Goal: Task Accomplishment & Management: Use online tool/utility

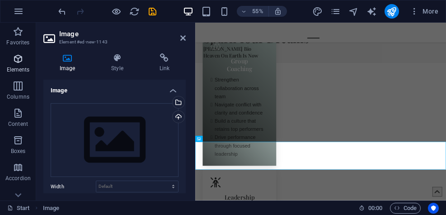
click at [21, 61] on icon "button" at bounding box center [18, 58] width 11 height 11
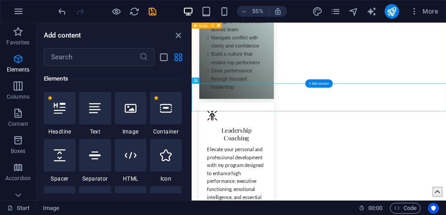
scroll to position [1021, 0]
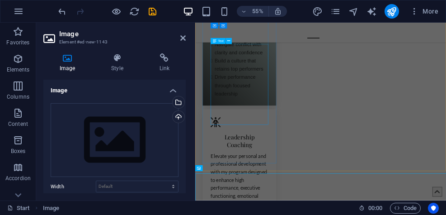
scroll to position [859, 0]
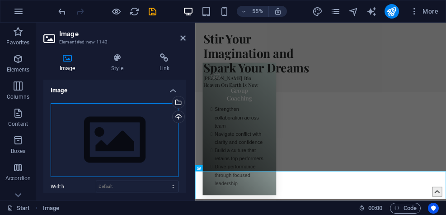
click at [130, 131] on div "Drag files here, click to choose files or select files from Files or our free s…" at bounding box center [115, 140] width 128 height 74
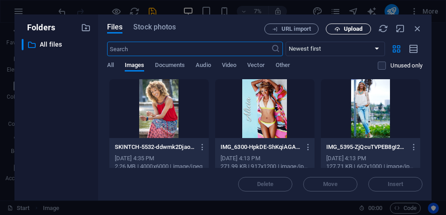
click at [352, 28] on span "Upload" at bounding box center [353, 28] width 19 height 5
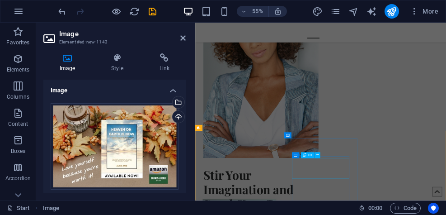
scroll to position [611, 0]
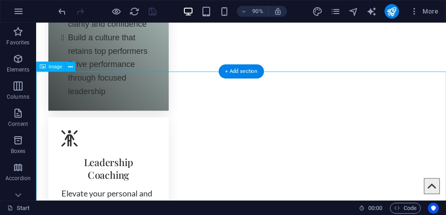
scroll to position [1076, 0]
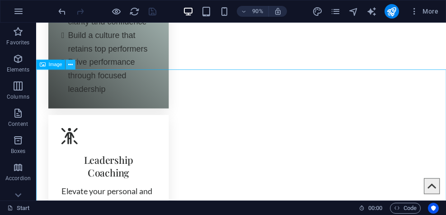
click at [70, 65] on icon at bounding box center [70, 65] width 5 height 9
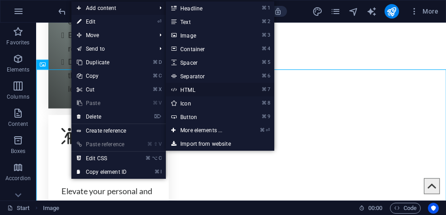
click at [187, 87] on link "⌘ 7 HTML" at bounding box center [203, 90] width 75 height 14
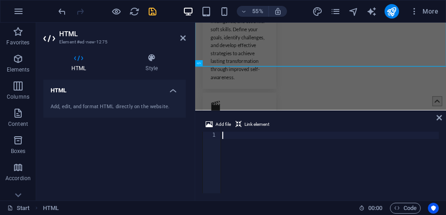
click at [93, 104] on div "Add, edit, and format HTML directly on the website." at bounding box center [115, 107] width 128 height 8
click at [231, 135] on div at bounding box center [329, 169] width 218 height 76
click at [226, 135] on div at bounding box center [329, 169] width 218 height 76
paste textarea "https://www.amazon.com/Heaven-Earth-Now-Alicia-Amie/dp/1664124462"
type textarea "https://www.amazon.com/Heaven-Earth-Now-Alicia-Amie/dp/1664124462"
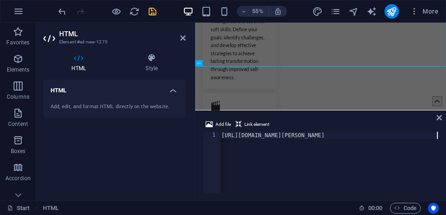
scroll to position [0, 1]
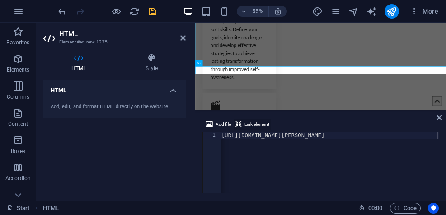
click at [254, 123] on span "Link element" at bounding box center [256, 124] width 25 height 11
click at [441, 116] on icon at bounding box center [438, 117] width 5 height 7
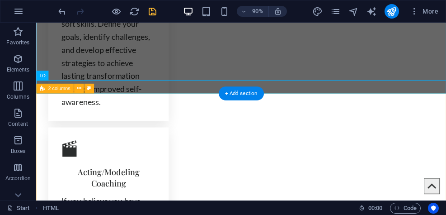
scroll to position [1367, 0]
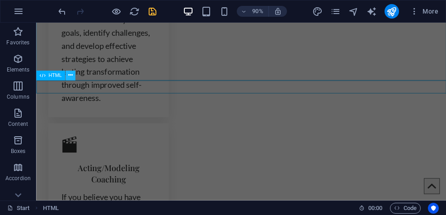
click at [70, 77] on icon at bounding box center [70, 75] width 5 height 9
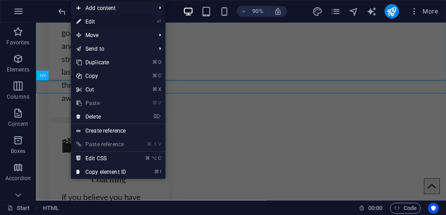
click at [105, 20] on link "⏎ Edit" at bounding box center [101, 22] width 61 height 14
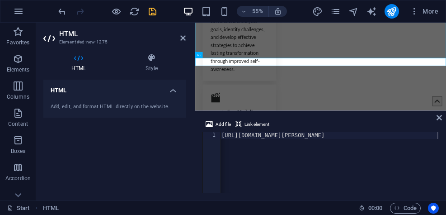
click at [88, 104] on div "Add, edit, and format HTML directly on the website." at bounding box center [115, 107] width 128 height 8
click at [88, 101] on div "Add, edit, and format HTML directly on the website." at bounding box center [114, 107] width 142 height 22
click at [151, 60] on icon at bounding box center [151, 57] width 68 height 9
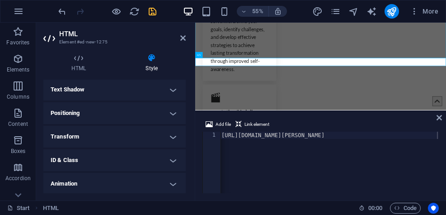
scroll to position [0, 0]
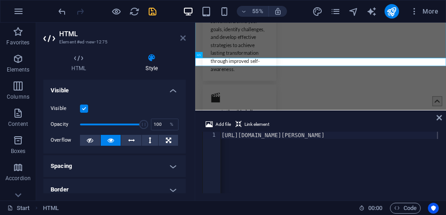
click at [185, 37] on icon at bounding box center [182, 37] width 5 height 7
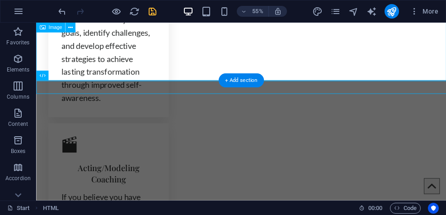
scroll to position [1367, 0]
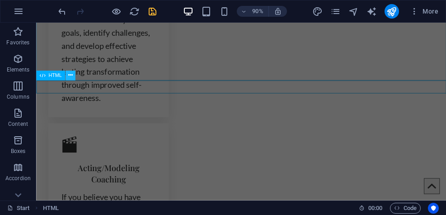
click at [68, 77] on icon at bounding box center [70, 75] width 5 height 9
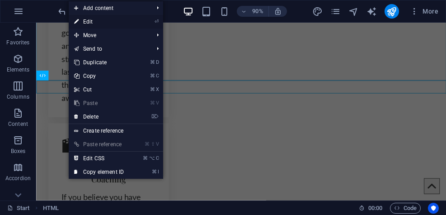
click at [103, 21] on link "⏎ Edit" at bounding box center [99, 22] width 61 height 14
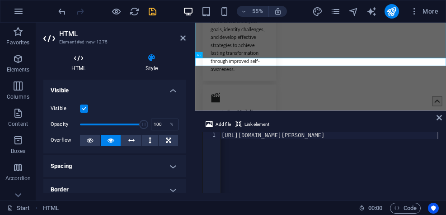
click at [87, 67] on h4 "HTML" at bounding box center [80, 62] width 74 height 19
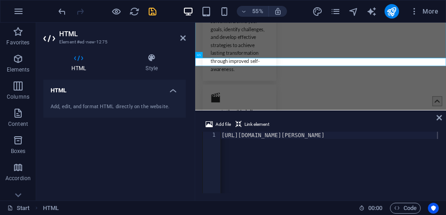
click at [100, 109] on div "Add, edit, and format HTML directly on the website." at bounding box center [115, 107] width 128 height 8
click at [260, 123] on span "Link element" at bounding box center [256, 124] width 25 height 11
click at [438, 117] on icon at bounding box center [438, 117] width 5 height 7
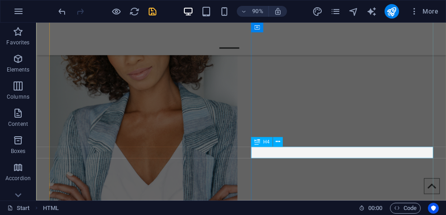
scroll to position [610, 0]
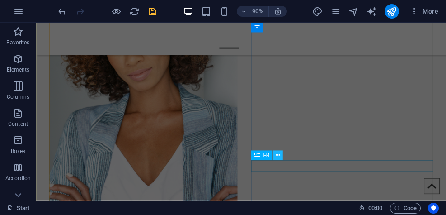
click at [278, 156] on icon at bounding box center [277, 155] width 5 height 9
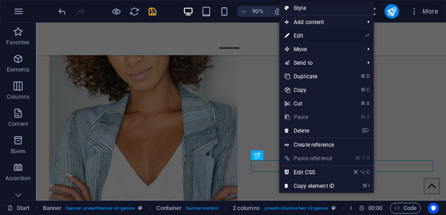
click at [301, 35] on link "⏎ Edit" at bounding box center [309, 36] width 61 height 14
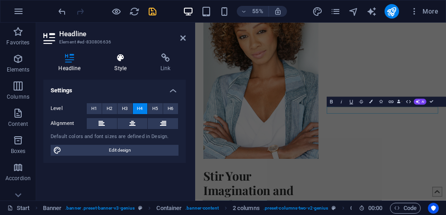
click at [122, 63] on h4 "Style" at bounding box center [122, 62] width 46 height 19
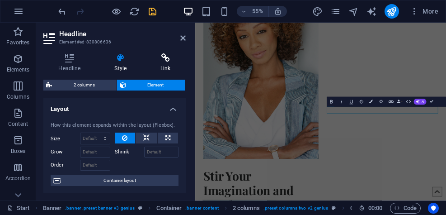
click at [164, 65] on h4 "Link" at bounding box center [165, 62] width 40 height 19
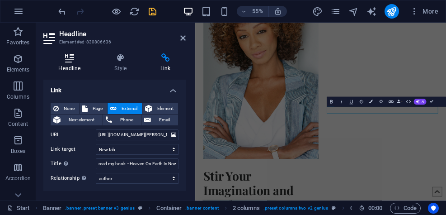
click at [68, 65] on h4 "Headline" at bounding box center [71, 62] width 56 height 19
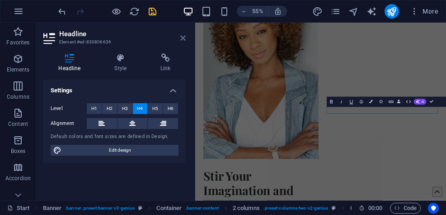
click at [182, 39] on icon at bounding box center [182, 37] width 5 height 7
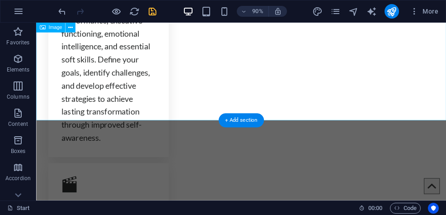
scroll to position [1329, 0]
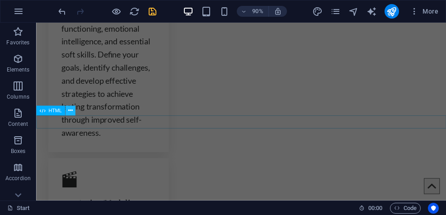
click at [70, 110] on icon at bounding box center [70, 110] width 5 height 9
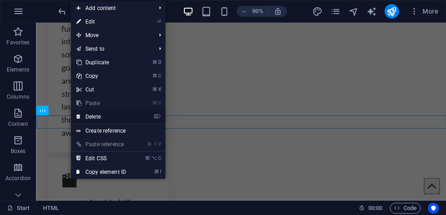
click at [91, 116] on link "⌦ Delete" at bounding box center [101, 117] width 61 height 14
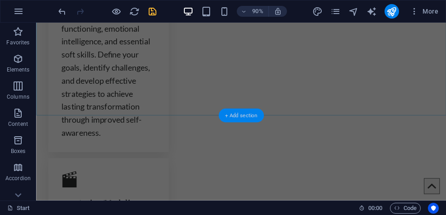
click at [241, 114] on div "+ Add section" at bounding box center [241, 115] width 45 height 14
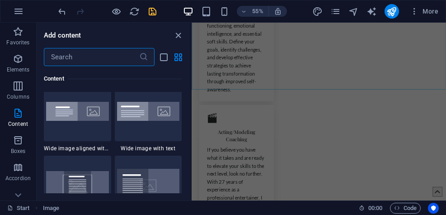
scroll to position [1814, 0]
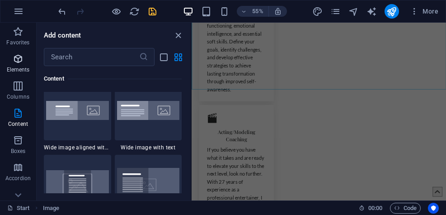
click at [21, 67] on p "Elements" at bounding box center [18, 69] width 23 height 7
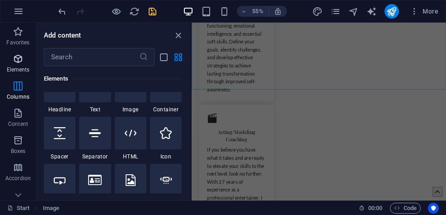
scroll to position [96, 0]
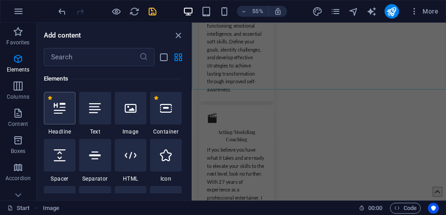
click at [57, 110] on icon at bounding box center [60, 108] width 12 height 12
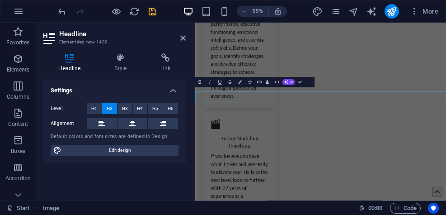
scroll to position [1315, 0]
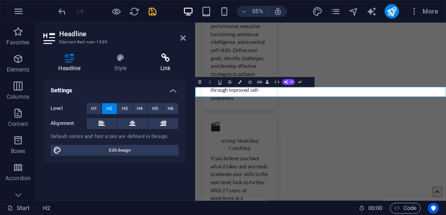
click at [165, 61] on icon at bounding box center [165, 57] width 40 height 9
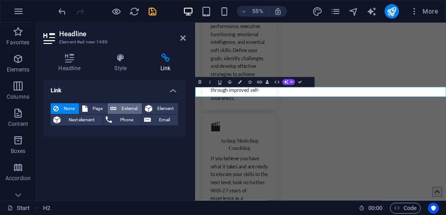
click at [122, 107] on span "External" at bounding box center [129, 108] width 20 height 11
select select "blank"
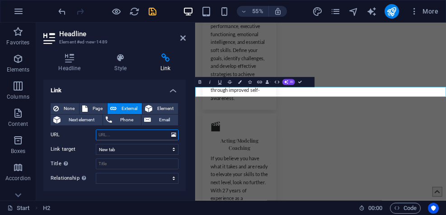
paste input "https://www.amazon.com/Heaven-Earth-Now-Alicia-Amie/dp/1664124462"
type input "https://www.amazon.com/Heaven-Earth-Now-Alicia-Amie/dp/1664124462"
click at [107, 165] on input "Title Additional link description, should not be the same as the link text. The…" at bounding box center [137, 163] width 83 height 11
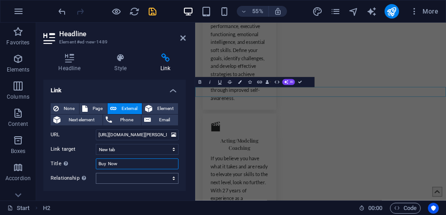
type input "Buy Now"
click at [128, 179] on select "alternate author bookmark external help license next nofollow noreferrer noopen…" at bounding box center [137, 178] width 83 height 11
select select "author"
click at [96, 173] on select "alternate author bookmark external help license next nofollow noreferrer noopen…" at bounding box center [137, 178] width 83 height 11
click at [123, 163] on input "Buy Now" at bounding box center [137, 163] width 83 height 11
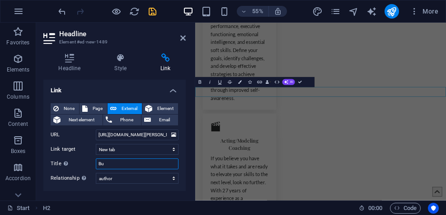
type input "B"
type input "H"
type input "click to buy Heaven On Earth Is Now"
click at [182, 40] on icon at bounding box center [182, 37] width 5 height 7
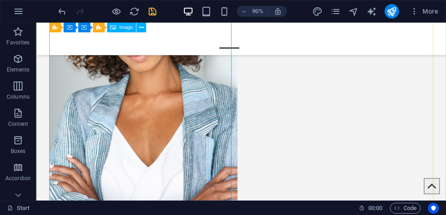
scroll to position [628, 0]
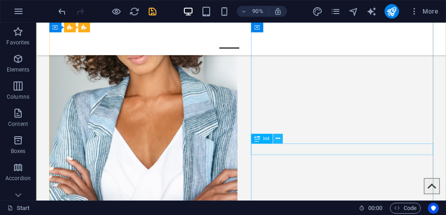
click at [280, 139] on icon at bounding box center [277, 138] width 5 height 9
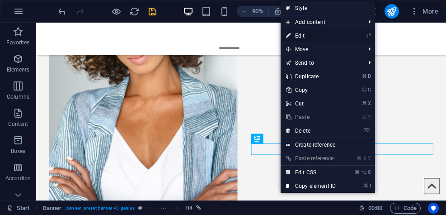
click at [302, 37] on link "⏎ Edit" at bounding box center [310, 36] width 61 height 14
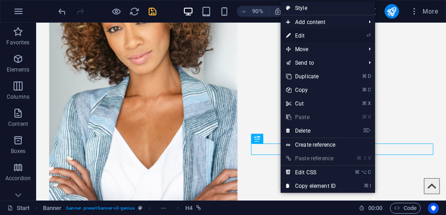
select select "author"
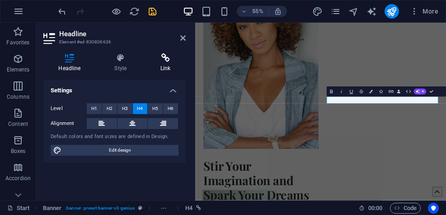
click at [167, 59] on icon at bounding box center [165, 57] width 40 height 9
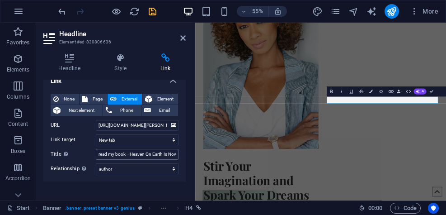
scroll to position [7, 0]
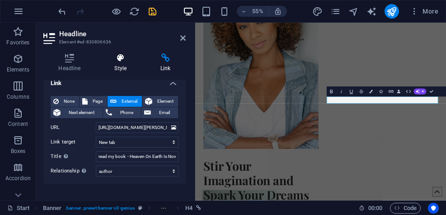
click at [121, 68] on h4 "Style" at bounding box center [122, 62] width 46 height 19
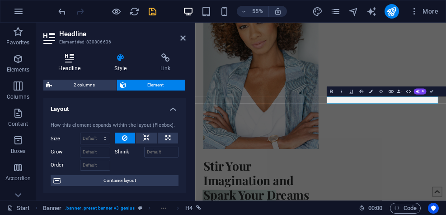
click at [71, 63] on h4 "Headline" at bounding box center [71, 62] width 56 height 19
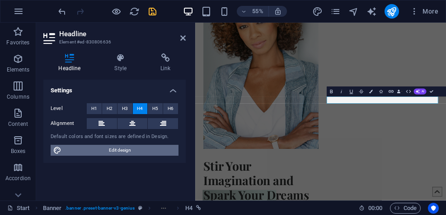
click at [101, 152] on span "Edit design" at bounding box center [120, 150] width 112 height 11
select select "px"
select select "400"
select select "px"
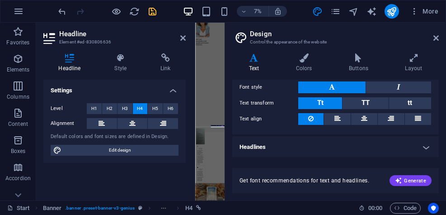
scroll to position [0, 0]
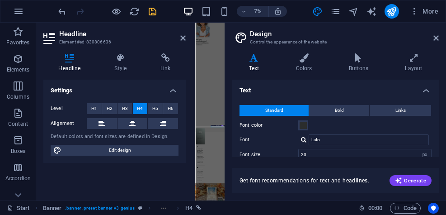
click at [256, 63] on h4 "Text" at bounding box center [255, 62] width 47 height 19
click at [434, 40] on icon at bounding box center [435, 37] width 5 height 7
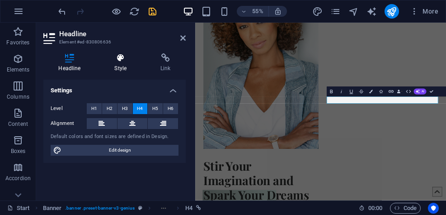
click at [121, 67] on h4 "Style" at bounding box center [122, 62] width 46 height 19
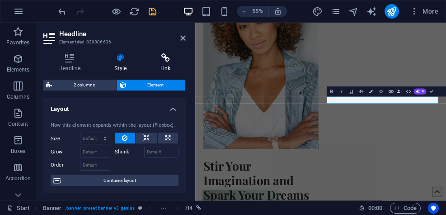
click at [166, 65] on h4 "Link" at bounding box center [165, 62] width 40 height 19
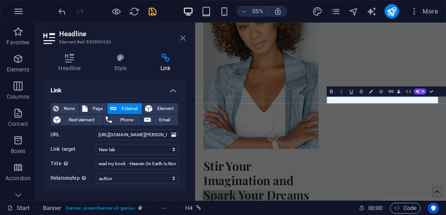
click at [183, 36] on icon at bounding box center [182, 37] width 5 height 7
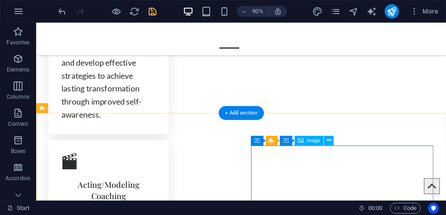
scroll to position [1342, 0]
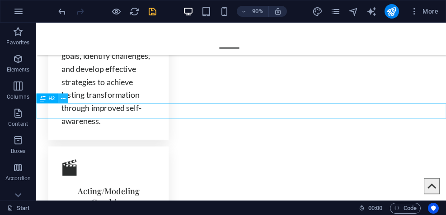
click at [62, 99] on icon at bounding box center [63, 98] width 5 height 9
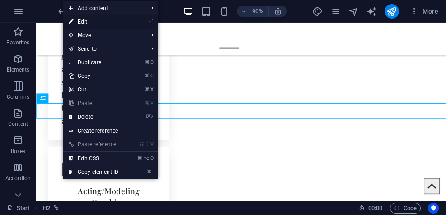
click at [84, 21] on link "⏎ Edit" at bounding box center [93, 22] width 61 height 14
select select "author"
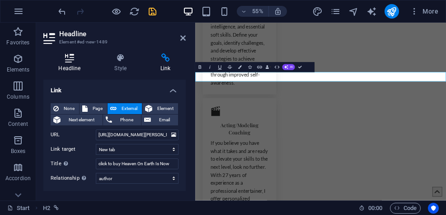
click at [74, 65] on h4 "Headline" at bounding box center [71, 62] width 56 height 19
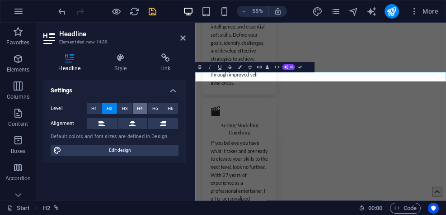
click at [141, 107] on span "H4" at bounding box center [140, 108] width 6 height 11
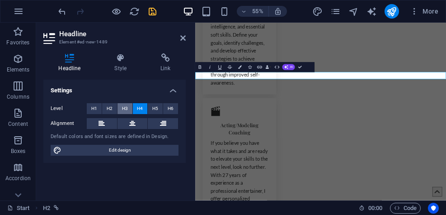
click at [127, 107] on span "H3" at bounding box center [125, 108] width 6 height 11
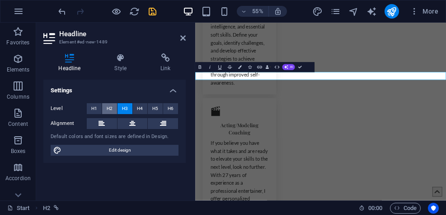
click at [107, 108] on span "H2" at bounding box center [110, 108] width 6 height 11
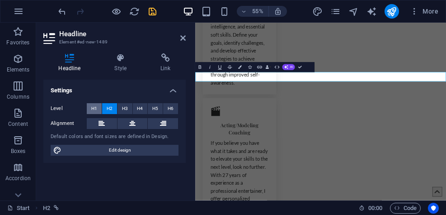
click at [92, 107] on span "H1" at bounding box center [94, 108] width 6 height 11
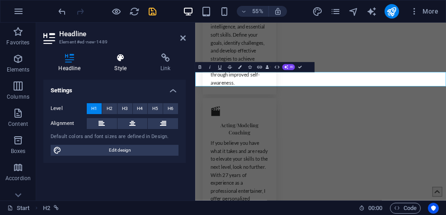
click at [126, 63] on h4 "Style" at bounding box center [122, 62] width 46 height 19
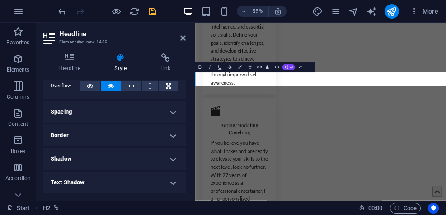
scroll to position [67, 0]
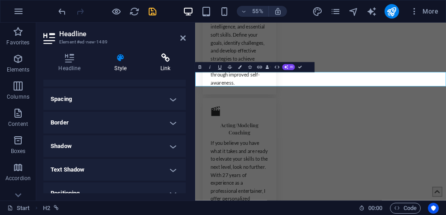
click at [169, 63] on h4 "Link" at bounding box center [165, 62] width 40 height 19
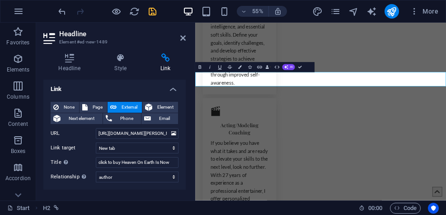
scroll to position [0, 0]
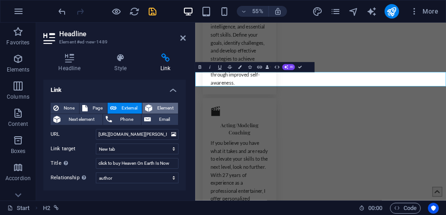
click at [160, 109] on span "Element" at bounding box center [165, 108] width 20 height 11
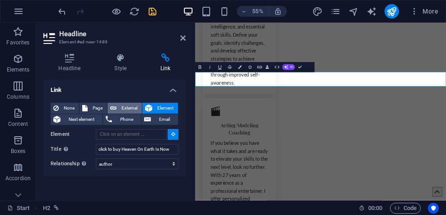
click at [126, 109] on span "External" at bounding box center [129, 108] width 20 height 11
select select "blank"
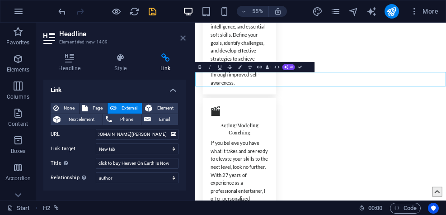
scroll to position [0, 0]
click at [182, 39] on icon at bounding box center [182, 37] width 5 height 7
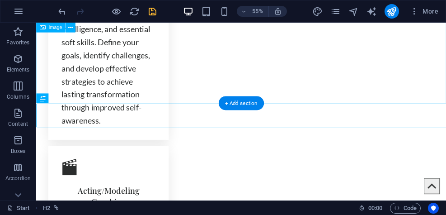
scroll to position [1342, 0]
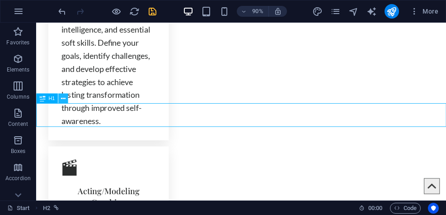
click at [65, 99] on icon at bounding box center [63, 98] width 5 height 9
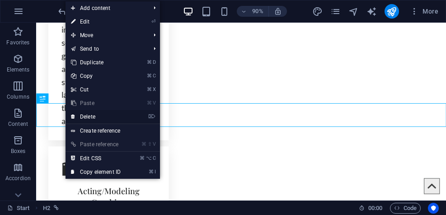
click at [91, 114] on link "⌦ Delete" at bounding box center [95, 117] width 61 height 14
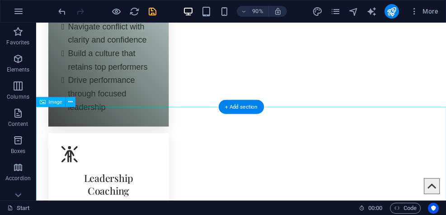
scroll to position [1069, 0]
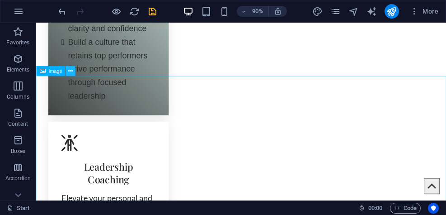
click at [70, 72] on icon at bounding box center [70, 71] width 5 height 9
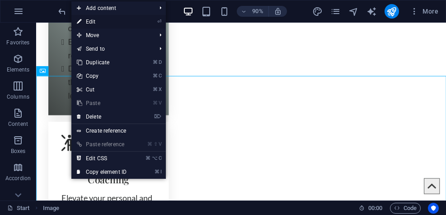
click at [104, 23] on link "⏎ Edit" at bounding box center [101, 22] width 61 height 14
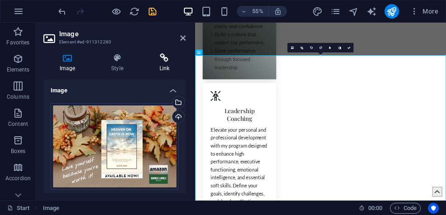
click at [161, 65] on h4 "Link" at bounding box center [164, 62] width 42 height 19
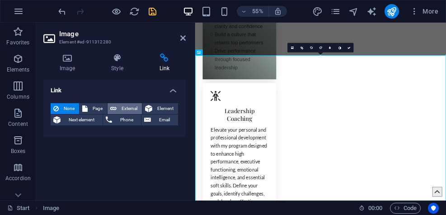
click at [128, 106] on span "External" at bounding box center [129, 108] width 20 height 11
select select "blank"
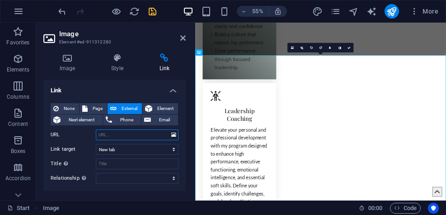
paste input "https://www.amazon.com/Heaven-Earth-Now-Alicia-Amie/dp/1664124462"
type input "https://www.amazon.com/Heaven-Earth-Now-Alicia-Amie/dp/1664124462"
click at [109, 168] on input "Title Additional link description, should not be the same as the link text. The…" at bounding box center [137, 163] width 83 height 11
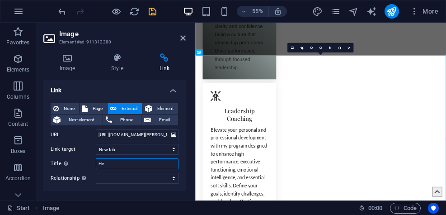
type input "H"
type input "click to buy Heaven On Earth Is Now"
click at [109, 179] on select "alternate author bookmark external help license next nofollow noreferrer noopen…" at bounding box center [137, 178] width 83 height 11
select select "author"
click at [96, 173] on select "alternate author bookmark external help license next nofollow noreferrer noopen…" at bounding box center [137, 178] width 83 height 11
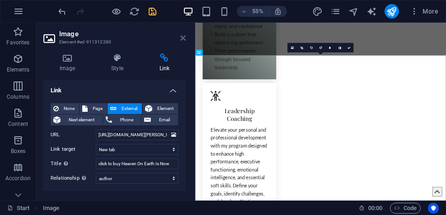
click at [183, 39] on icon at bounding box center [182, 37] width 5 height 7
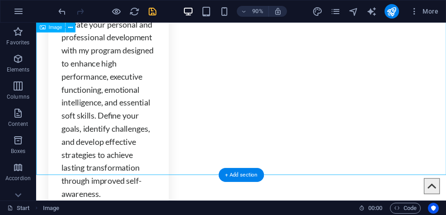
scroll to position [1263, 0]
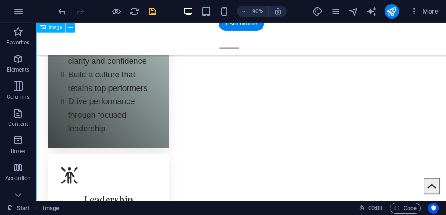
scroll to position [972, 0]
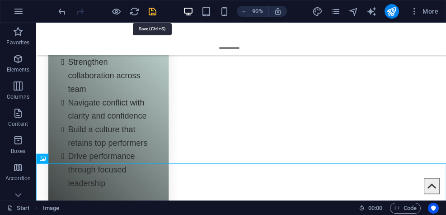
click at [152, 13] on icon "save" at bounding box center [152, 11] width 10 height 10
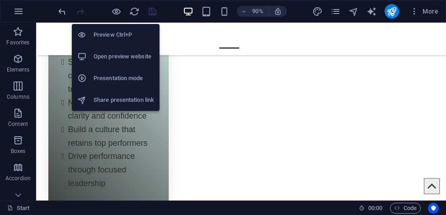
click at [115, 52] on h6 "Open preview website" at bounding box center [123, 56] width 61 height 11
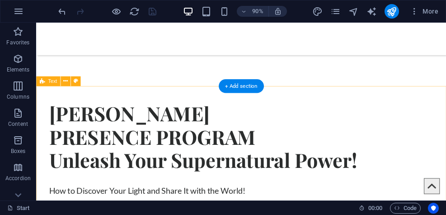
scroll to position [206, 0]
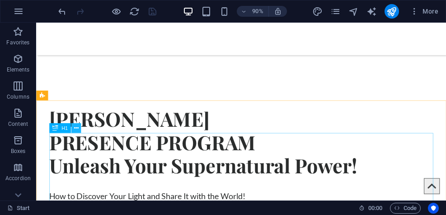
click at [78, 130] on icon at bounding box center [76, 127] width 5 height 9
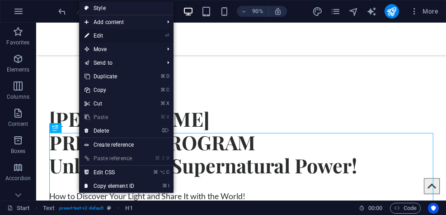
click at [108, 35] on link "⏎ Edit" at bounding box center [109, 36] width 61 height 14
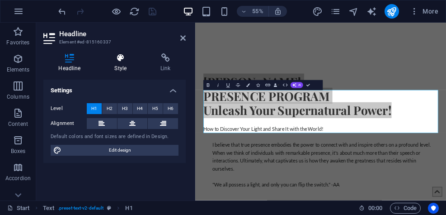
click at [120, 64] on h4 "Style" at bounding box center [122, 62] width 46 height 19
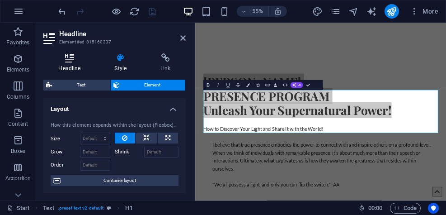
click at [75, 61] on icon at bounding box center [69, 57] width 52 height 9
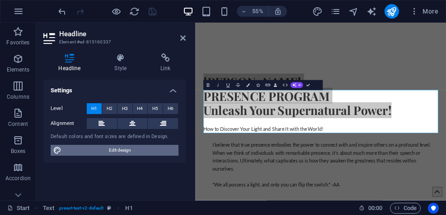
click at [111, 150] on span "Edit design" at bounding box center [120, 150] width 112 height 11
select select "px"
select select "400"
select select "px"
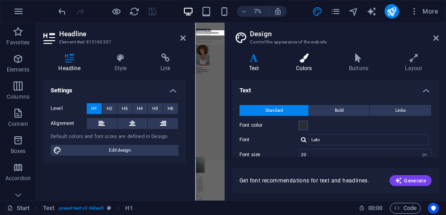
click at [300, 62] on h4 "Colors" at bounding box center [305, 62] width 53 height 19
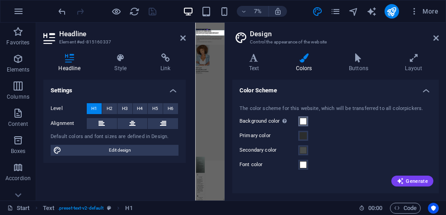
click at [303, 121] on span at bounding box center [302, 120] width 7 height 7
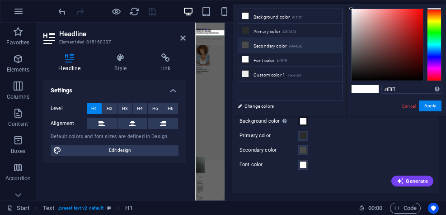
click at [247, 46] on icon at bounding box center [245, 45] width 6 height 6
type input "#494c4b"
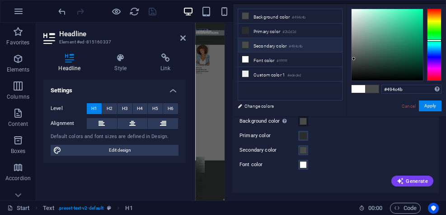
click at [247, 46] on icon at bounding box center [245, 45] width 6 height 6
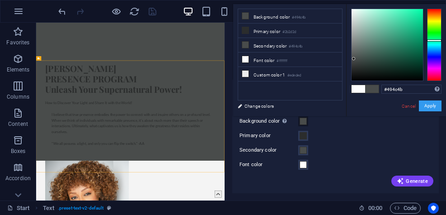
click at [427, 107] on button "Apply" at bounding box center [430, 105] width 23 height 11
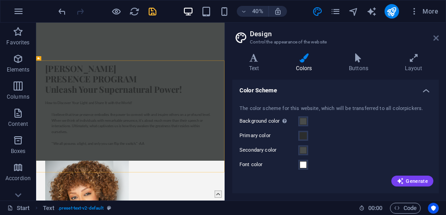
click at [438, 36] on icon at bounding box center [435, 37] width 5 height 7
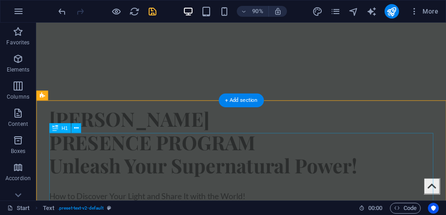
click at [339, 170] on div "ALICIA AMIE’S PRESENCE PROGRAM Unleash Your Supernatural Power!" at bounding box center [264, 156] width 426 height 78
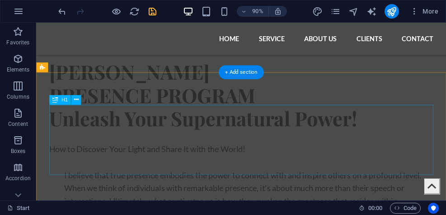
scroll to position [216, 0]
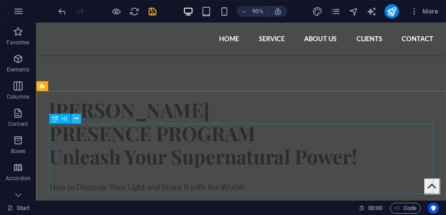
click at [76, 119] on icon at bounding box center [76, 118] width 5 height 9
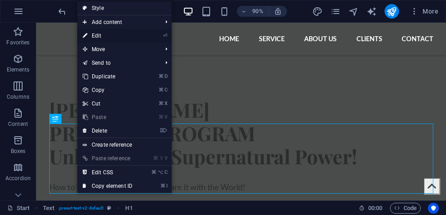
click at [98, 36] on link "⏎ Edit" at bounding box center [107, 36] width 61 height 14
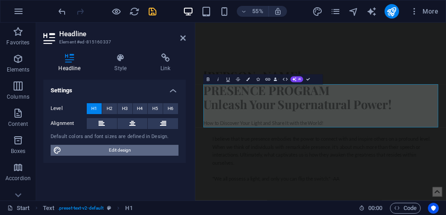
click at [125, 151] on span "Edit design" at bounding box center [120, 150] width 112 height 11
select select "px"
select select "400"
select select "px"
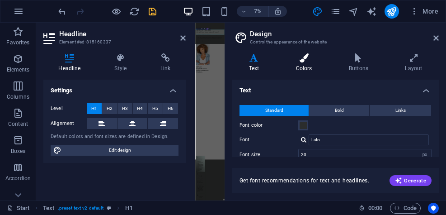
click at [304, 67] on h4 "Colors" at bounding box center [305, 62] width 53 height 19
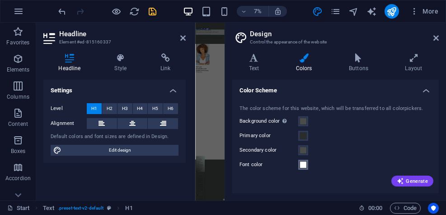
click at [303, 166] on span at bounding box center [302, 164] width 7 height 7
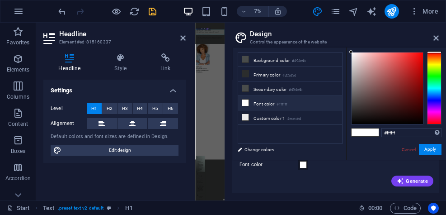
click at [246, 102] on icon at bounding box center [245, 102] width 6 height 6
click at [425, 150] on button "Apply" at bounding box center [430, 149] width 23 height 11
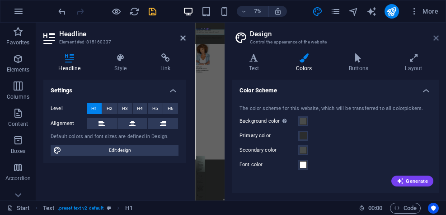
click at [434, 36] on icon at bounding box center [435, 37] width 5 height 7
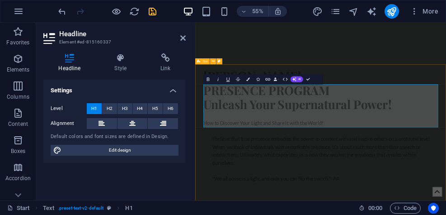
click at [445, 109] on div "ALICIA AMIE’S PRESENCE PROGRAM Unleash Your Supernatural Power! How to Discover…" at bounding box center [423, 209] width 456 height 279
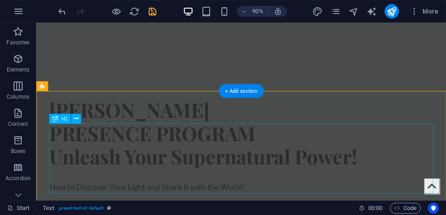
click at [201, 181] on div "ALICIA AMIE’S PRESENCE PROGRAM Unleash Your Supernatural Power!" at bounding box center [264, 145] width 426 height 78
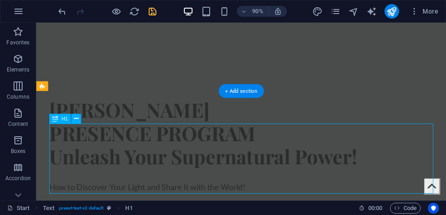
click at [201, 181] on div "ALICIA AMIE’S PRESENCE PROGRAM Unleash Your Supernatural Power!" at bounding box center [264, 145] width 426 height 78
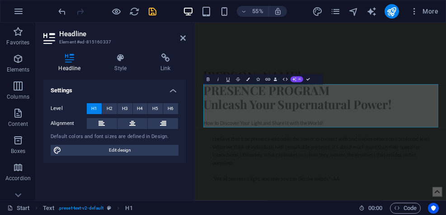
click at [298, 81] on button "AI" at bounding box center [296, 79] width 13 height 6
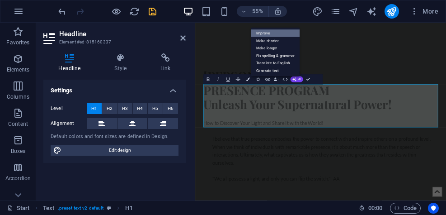
click at [273, 35] on link "Improve" at bounding box center [275, 33] width 48 height 8
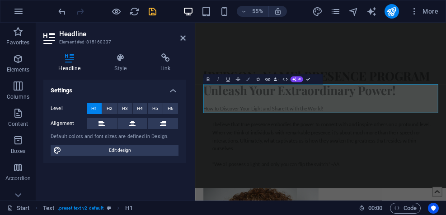
click at [247, 79] on icon "button" at bounding box center [248, 80] width 4 height 4
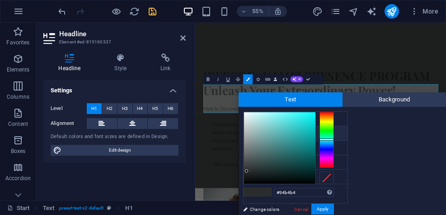
click at [256, 133] on div at bounding box center [279, 147] width 71 height 71
click at [255, 123] on div at bounding box center [279, 147] width 71 height 71
type input "#e0eeee"
click at [247, 117] on div at bounding box center [279, 147] width 71 height 71
click at [322, 209] on button "Apply" at bounding box center [322, 208] width 23 height 11
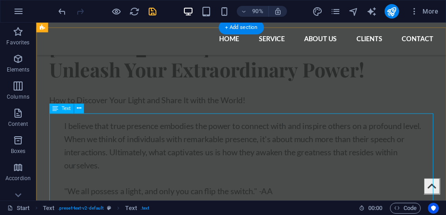
scroll to position [289, 0]
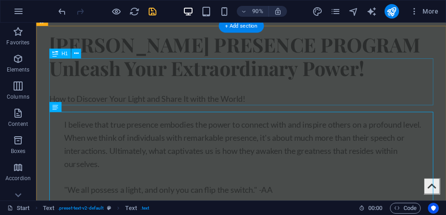
click at [157, 86] on div "[PERSON_NAME] PRESENCE PROGRAM Unleash Your Extraordinary Power!" at bounding box center [264, 60] width 426 height 52
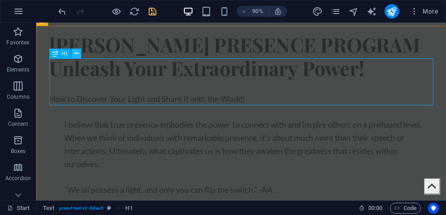
click at [75, 52] on icon at bounding box center [76, 53] width 5 height 9
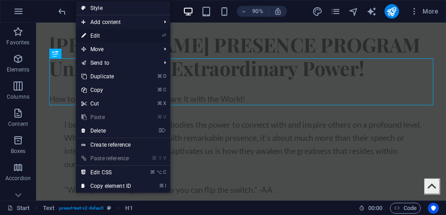
click at [104, 37] on link "⏎ Edit" at bounding box center [106, 36] width 61 height 14
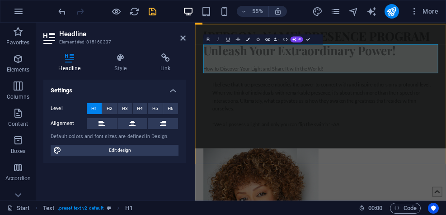
click at [279, 86] on h1 "[PERSON_NAME] PRESENCE PROGRAM Unleash Your Extraordinary Power!" at bounding box center [423, 60] width 426 height 52
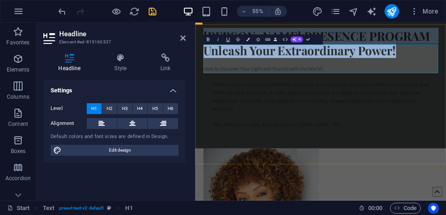
click at [279, 86] on h1 "[PERSON_NAME] PRESENCE PROGRAM Unleash Your Extraordinary Power!" at bounding box center [423, 60] width 426 height 52
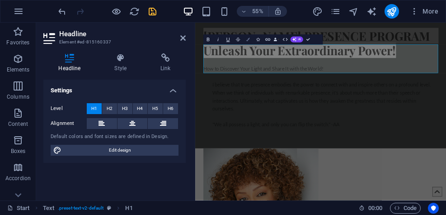
click at [247, 41] on icon "button" at bounding box center [248, 40] width 4 height 4
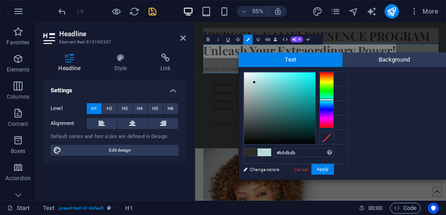
click at [254, 82] on div at bounding box center [279, 107] width 71 height 71
click at [249, 81] on div at bounding box center [279, 107] width 71 height 71
click at [254, 104] on div at bounding box center [279, 107] width 71 height 71
click at [277, 136] on div at bounding box center [279, 107] width 71 height 71
type input "#121919"
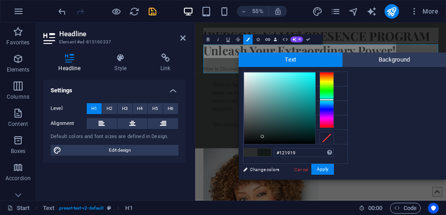
click at [262, 136] on div at bounding box center [279, 107] width 71 height 71
click at [324, 170] on button "Apply" at bounding box center [322, 168] width 23 height 11
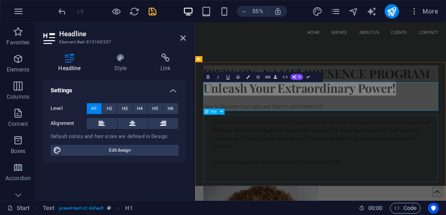
scroll to position [220, 0]
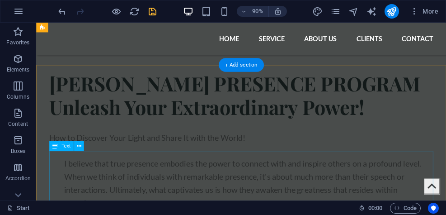
scroll to position [175, 0]
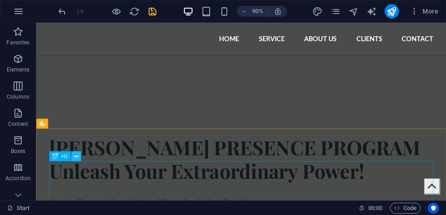
click at [77, 156] on icon at bounding box center [76, 156] width 5 height 9
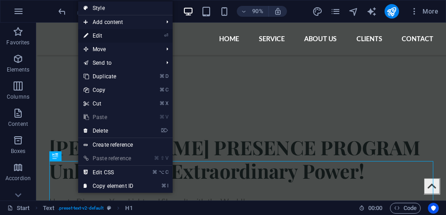
click at [111, 38] on link "⏎ Edit" at bounding box center [108, 36] width 61 height 14
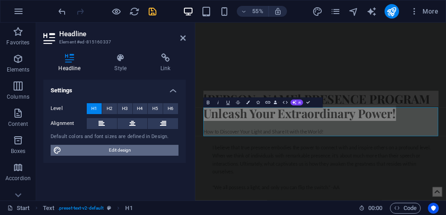
click at [108, 150] on span "Edit design" at bounding box center [120, 150] width 112 height 11
select select "px"
select select "400"
select select "px"
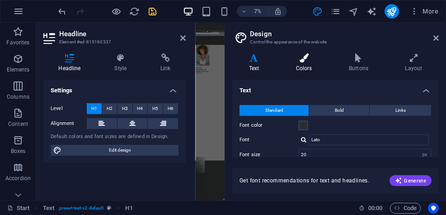
click at [296, 65] on h4 "Colors" at bounding box center [305, 62] width 53 height 19
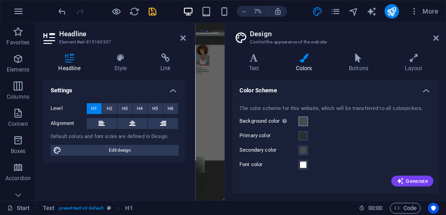
click at [306, 121] on span at bounding box center [302, 120] width 7 height 7
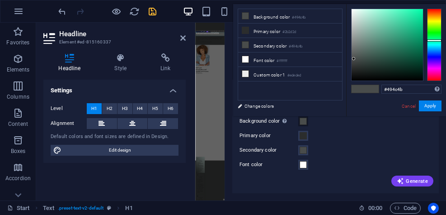
type input "#6a7370"
click at [356, 48] on div at bounding box center [386, 44] width 71 height 71
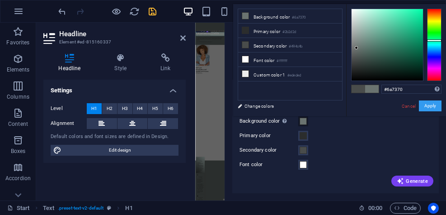
click at [429, 108] on button "Apply" at bounding box center [430, 105] width 23 height 11
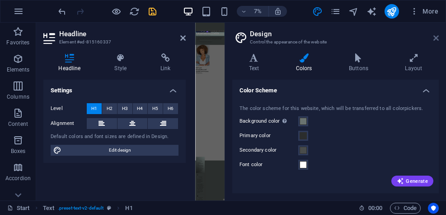
click at [436, 35] on icon at bounding box center [435, 37] width 5 height 7
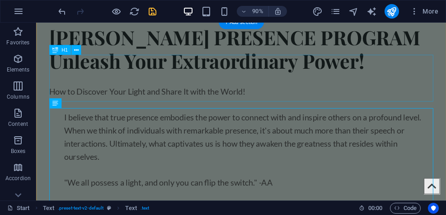
scroll to position [299, 0]
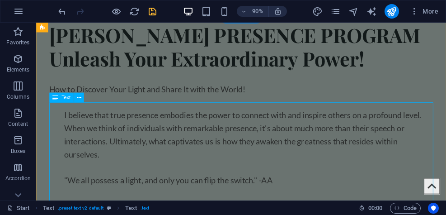
click at [193, 192] on div "How to Discover Your Light and Share It with the World! I believe that true pre…" at bounding box center [264, 143] width 426 height 121
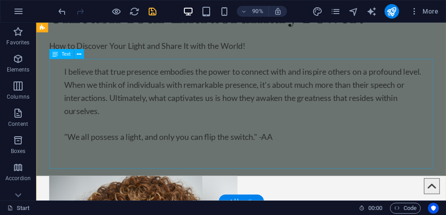
scroll to position [348, 0]
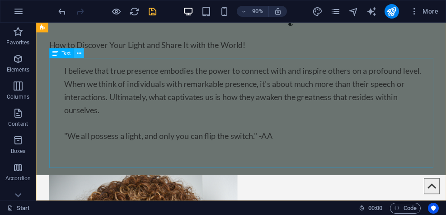
click at [79, 54] on icon at bounding box center [79, 53] width 5 height 9
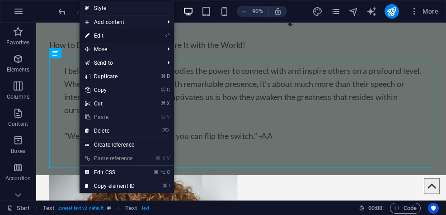
click at [104, 34] on link "⏎ Edit" at bounding box center [109, 36] width 61 height 14
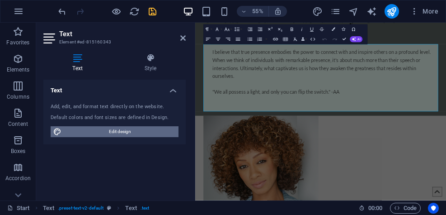
click at [123, 130] on span "Edit design" at bounding box center [120, 131] width 112 height 11
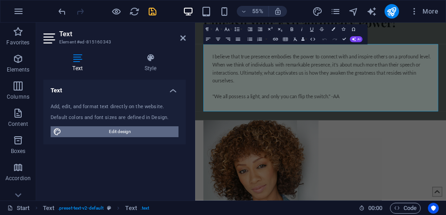
select select "px"
select select "400"
select select "px"
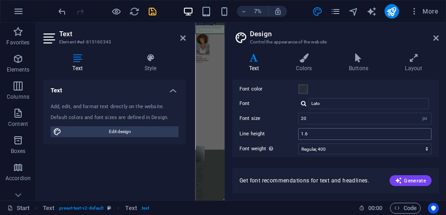
scroll to position [34, 0]
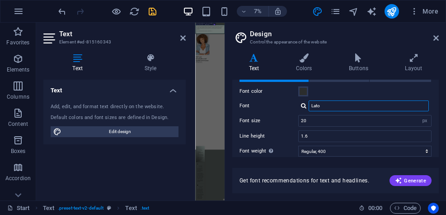
click at [339, 107] on input "Lato" at bounding box center [368, 105] width 120 height 11
click at [305, 107] on div at bounding box center [303, 106] width 5 height 6
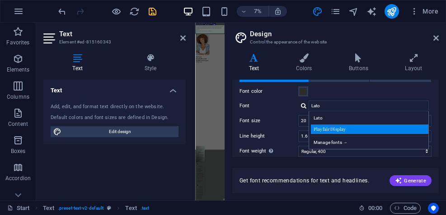
click at [327, 128] on div "Playfair Display" at bounding box center [370, 128] width 119 height 9
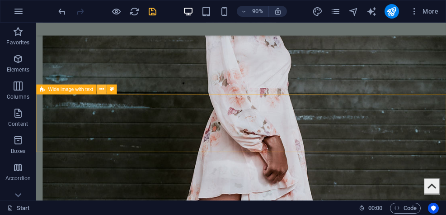
click at [100, 90] on icon at bounding box center [101, 89] width 5 height 9
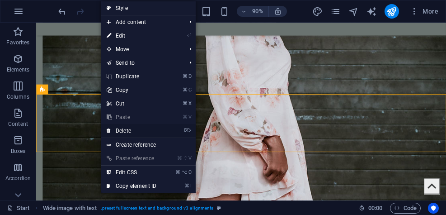
click at [118, 131] on link "⌦ Delete" at bounding box center [131, 131] width 61 height 14
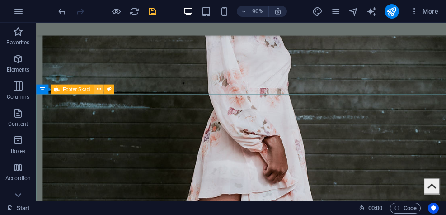
click at [99, 90] on icon at bounding box center [99, 89] width 5 height 9
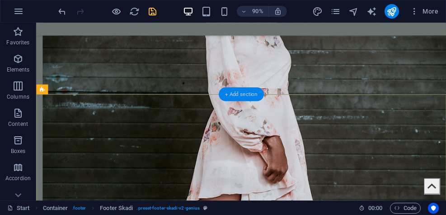
click at [244, 95] on div "+ Add section" at bounding box center [241, 94] width 45 height 14
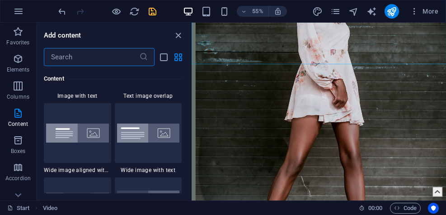
scroll to position [1785, 0]
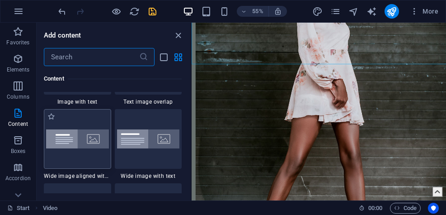
click at [91, 148] on img at bounding box center [77, 138] width 63 height 19
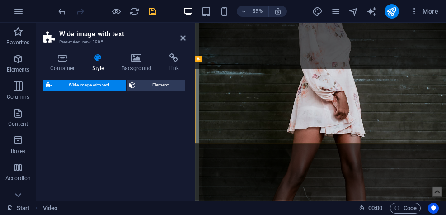
scroll to position [3594, 0]
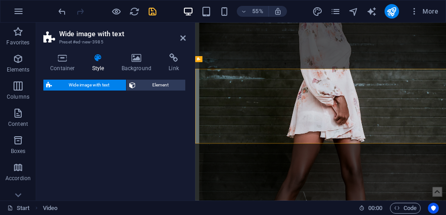
select select "%"
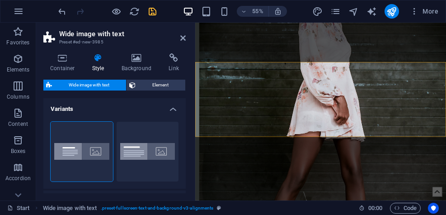
select select "px"
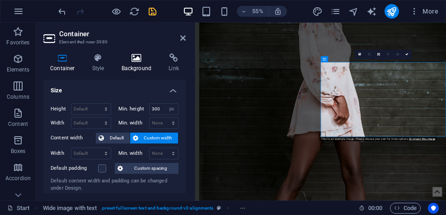
click at [135, 63] on h4 "Background" at bounding box center [138, 62] width 47 height 19
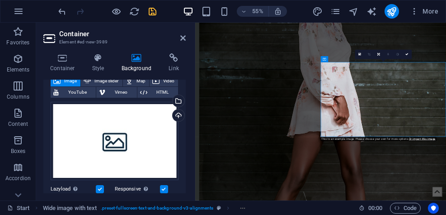
scroll to position [56, 0]
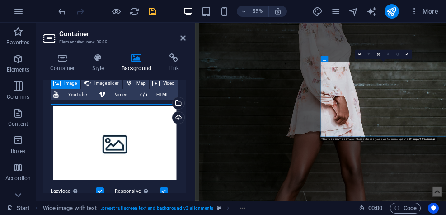
click at [115, 140] on div "Drag files here, click to choose files or select files from Files or our free s…" at bounding box center [115, 143] width 128 height 79
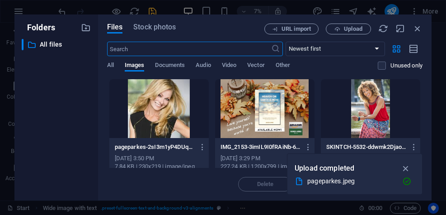
click at [173, 123] on div at bounding box center [158, 108] width 99 height 59
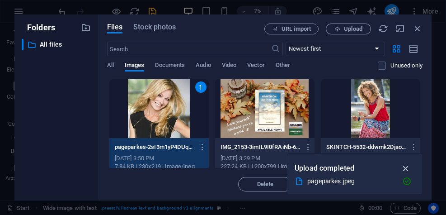
click at [407, 166] on icon "button" at bounding box center [406, 168] width 10 height 10
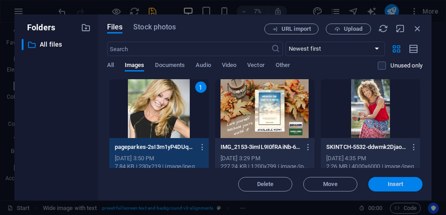
click at [402, 186] on span "Insert" at bounding box center [395, 183] width 16 height 5
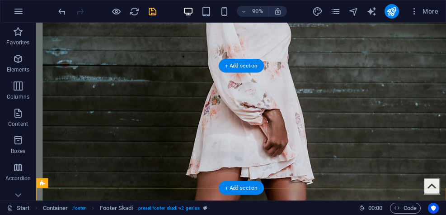
scroll to position [3636, 0]
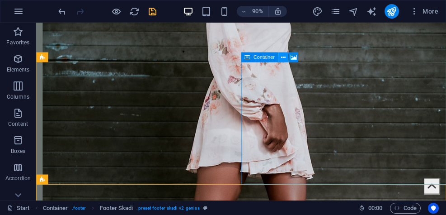
click at [283, 57] on icon at bounding box center [282, 57] width 5 height 9
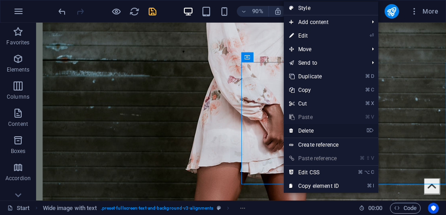
click at [315, 131] on link "⌦ Delete" at bounding box center [314, 131] width 61 height 14
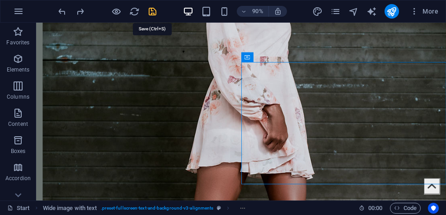
click at [151, 11] on icon "save" at bounding box center [152, 11] width 10 height 10
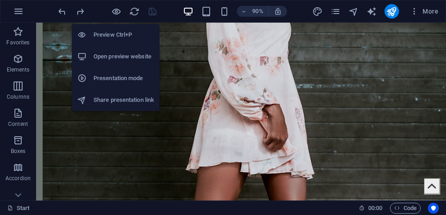
click at [105, 56] on h6 "Open preview website" at bounding box center [123, 56] width 61 height 11
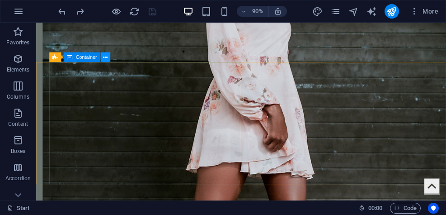
click at [105, 58] on icon at bounding box center [105, 57] width 5 height 9
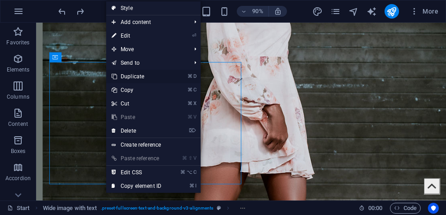
click at [140, 75] on link "⌘ D Duplicate" at bounding box center [136, 77] width 61 height 14
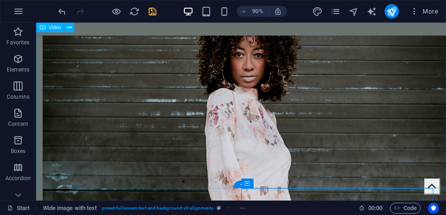
scroll to position [3496, 0]
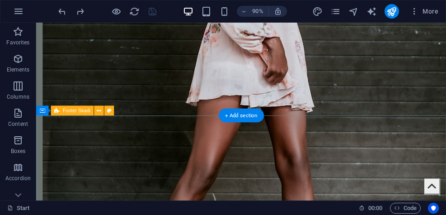
scroll to position [3734, 0]
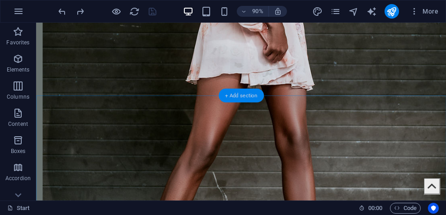
click at [247, 93] on div "+ Add section" at bounding box center [241, 96] width 45 height 14
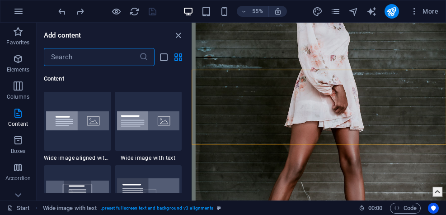
scroll to position [1802, 0]
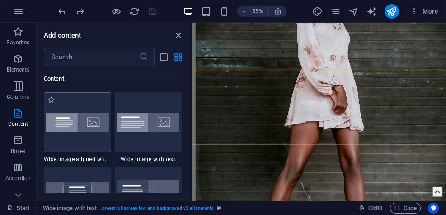
click at [91, 130] on img at bounding box center [77, 121] width 63 height 19
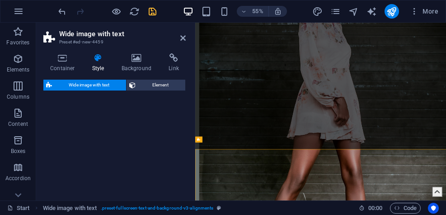
select select "%"
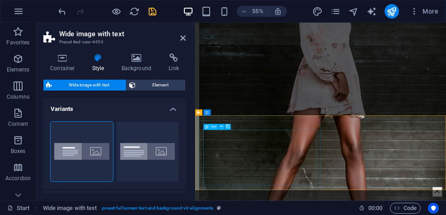
scroll to position [3640, 0]
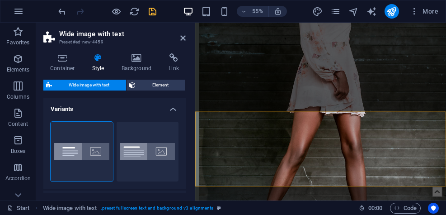
select select "px"
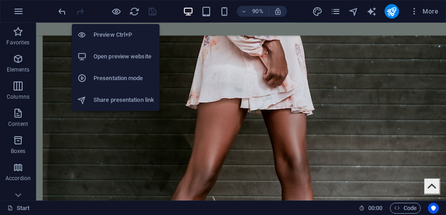
click at [112, 54] on h6 "Open preview website" at bounding box center [123, 56] width 61 height 11
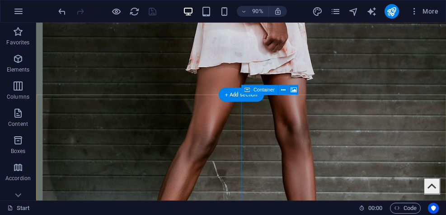
scroll to position [3737, 0]
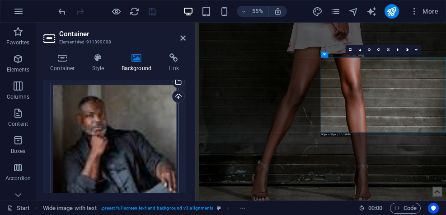
scroll to position [110, 0]
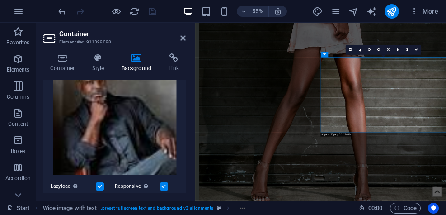
click at [100, 135] on div "Drag files here, click to choose files or select files from Files or our free s…" at bounding box center [115, 113] width 128 height 128
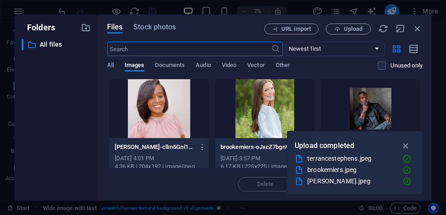
scroll to position [3448, 0]
click at [349, 27] on span "Upload" at bounding box center [353, 28] width 19 height 5
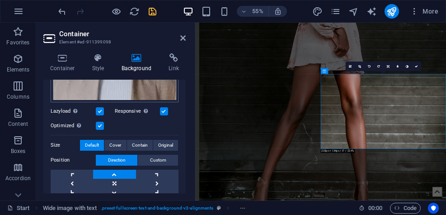
scroll to position [198, 0]
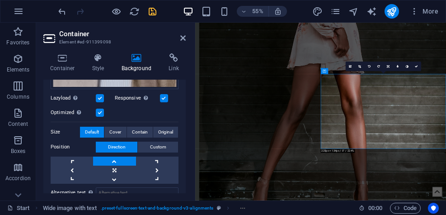
click at [113, 158] on link at bounding box center [114, 160] width 42 height 9
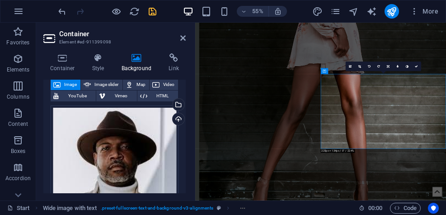
scroll to position [51, 0]
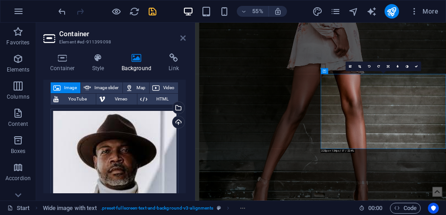
click at [182, 39] on icon at bounding box center [182, 37] width 5 height 7
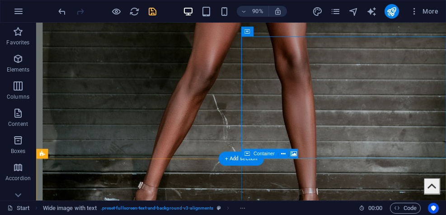
scroll to position [3810, 0]
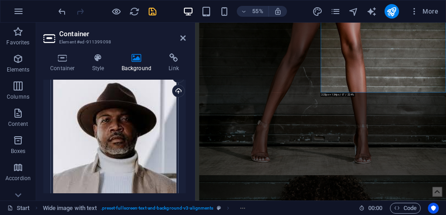
scroll to position [94, 0]
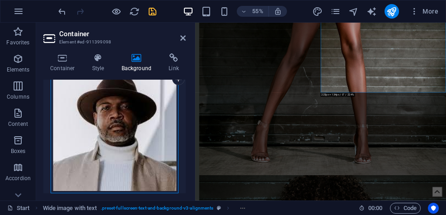
click at [108, 139] on div "Drag files here, click to choose files or select files from Files or our free s…" at bounding box center [115, 129] width 128 height 128
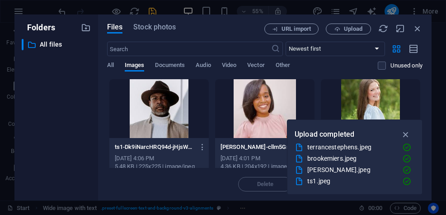
click at [109, 139] on div "ts1-Dk9iNarcHRQ94d-jHjsWAA.jpeg ts1-Dk9iNarcHRQ94d-jHjsWAA.jpeg [DATE] 4:06 PM …" at bounding box center [159, 133] width 100 height 108
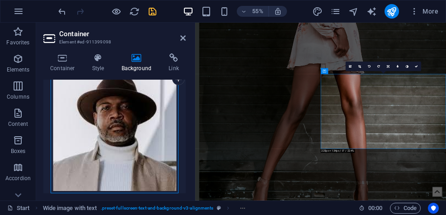
click at [108, 139] on div "Drag files here, click to choose files or select files from Files or our free s…" at bounding box center [115, 129] width 128 height 128
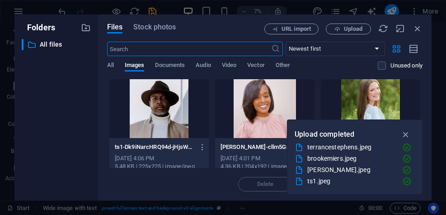
scroll to position [3448, 0]
click at [347, 28] on span "Upload" at bounding box center [353, 28] width 19 height 5
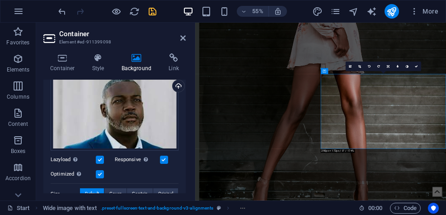
scroll to position [85, 0]
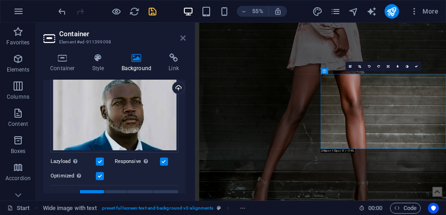
click at [183, 40] on icon at bounding box center [182, 37] width 5 height 7
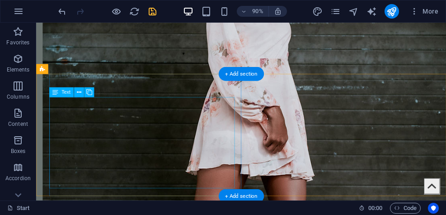
scroll to position [3624, 0]
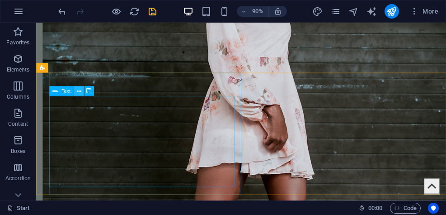
click at [80, 93] on icon at bounding box center [79, 91] width 5 height 9
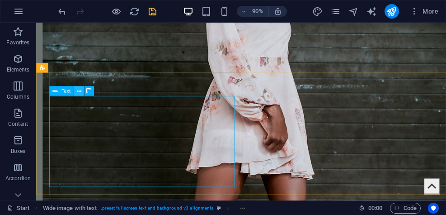
click at [77, 94] on icon at bounding box center [79, 91] width 5 height 9
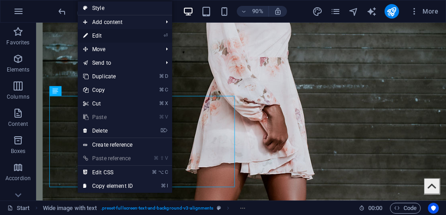
click at [102, 36] on link "⏎ Edit" at bounding box center [108, 36] width 61 height 14
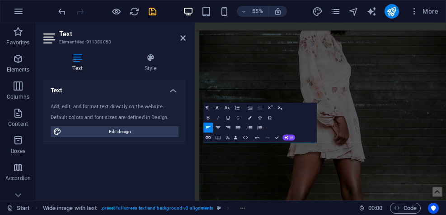
scroll to position [3507, 0]
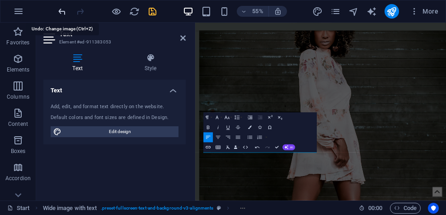
click at [61, 12] on icon "undo" at bounding box center [62, 11] width 10 height 10
click at [182, 39] on icon at bounding box center [182, 37] width 5 height 7
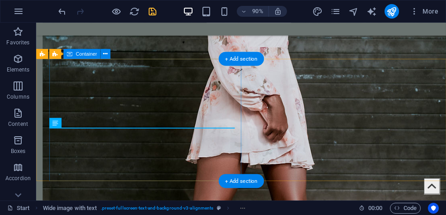
scroll to position [3633, 0]
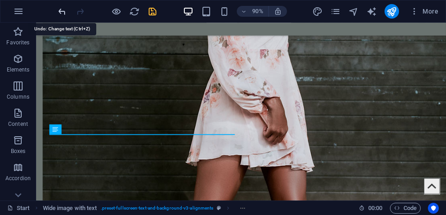
click at [64, 10] on icon "undo" at bounding box center [62, 11] width 10 height 10
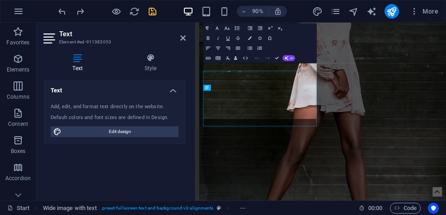
scroll to position [3619, 0]
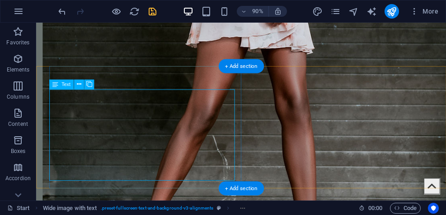
scroll to position [3771, 0]
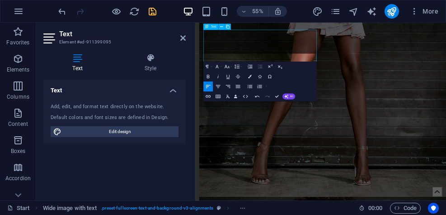
scroll to position [3814, 0]
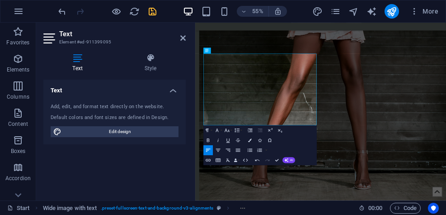
scroll to position [3763, 0]
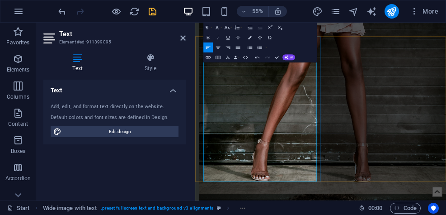
scroll to position [3778, 0]
click at [160, 191] on div "Text Add, edit, and format text directly on the website. Default colors and fon…" at bounding box center [114, 135] width 142 height 113
click at [183, 38] on icon at bounding box center [182, 37] width 5 height 7
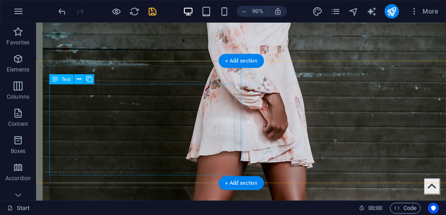
scroll to position [3637, 0]
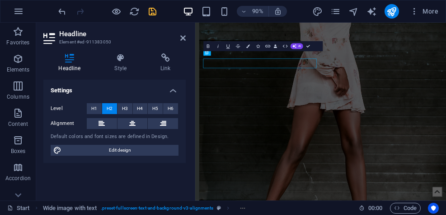
scroll to position [3623, 0]
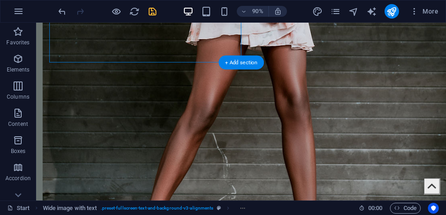
scroll to position [3771, 0]
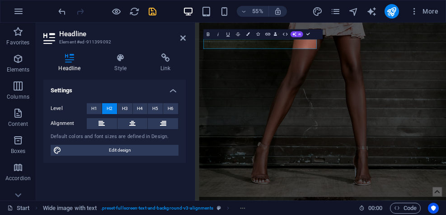
scroll to position [3771, 0]
click at [183, 38] on icon at bounding box center [182, 37] width 5 height 7
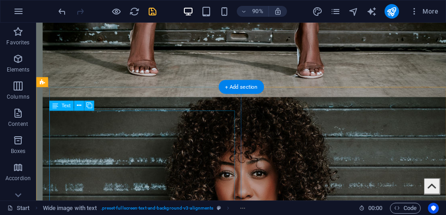
scroll to position [4009, 0]
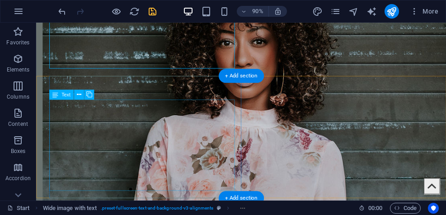
scroll to position [4163, 0]
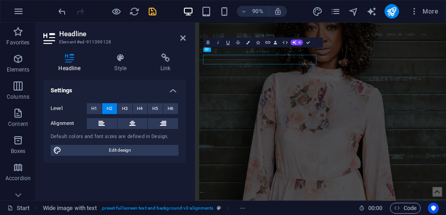
click at [95, 84] on h4 "Settings" at bounding box center [114, 87] width 142 height 16
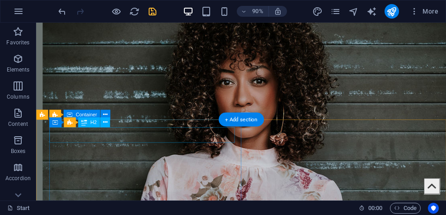
scroll to position [4108, 0]
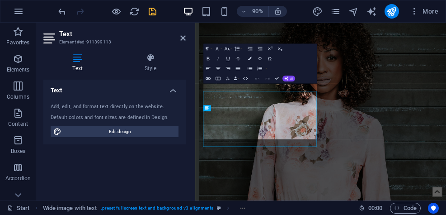
scroll to position [3980, 0]
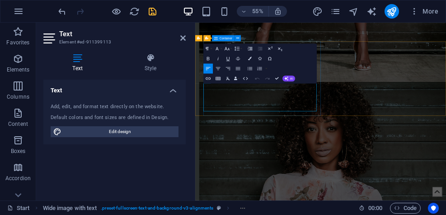
scroll to position [4030, 0]
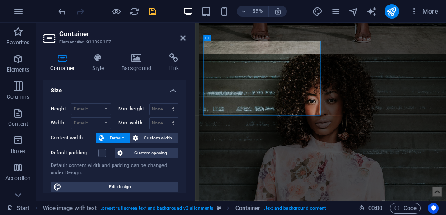
scroll to position [4031, 0]
click at [62, 9] on icon "undo" at bounding box center [62, 11] width 10 height 10
click at [65, 10] on icon "undo" at bounding box center [62, 11] width 10 height 10
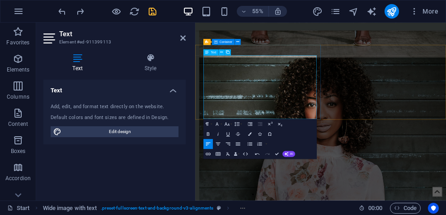
scroll to position [4022, 0]
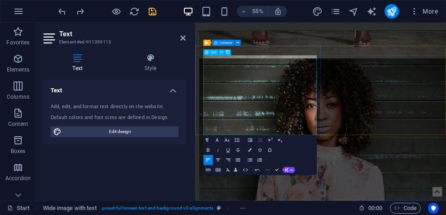
click at [184, 38] on icon at bounding box center [182, 37] width 5 height 7
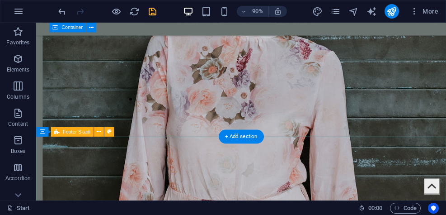
scroll to position [4248, 0]
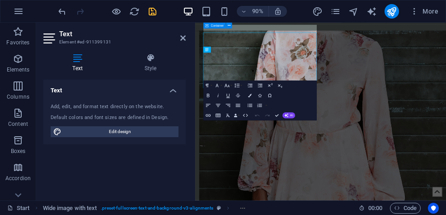
click at [141, 94] on div "Text Element #ed-911399131 Text Style Text Add, edit, and format text directly …" at bounding box center [241, 111] width 410 height 177
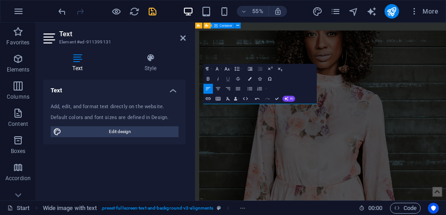
scroll to position [4151, 0]
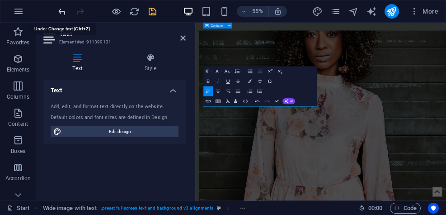
click at [61, 11] on icon "undo" at bounding box center [62, 11] width 10 height 10
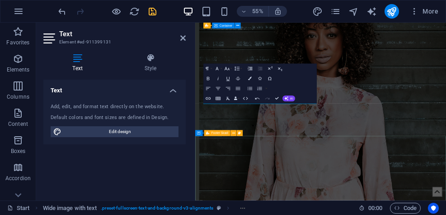
scroll to position [4193, 0]
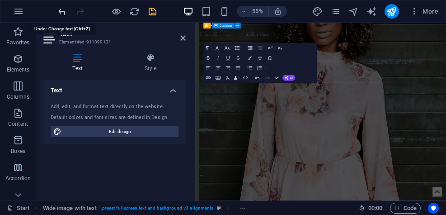
click at [62, 11] on icon "undo" at bounding box center [62, 11] width 10 height 10
click at [183, 35] on icon at bounding box center [182, 37] width 5 height 7
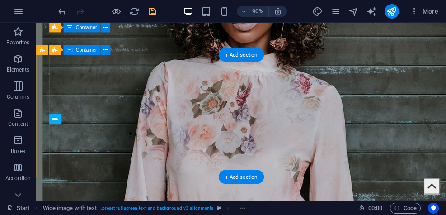
scroll to position [4212, 0]
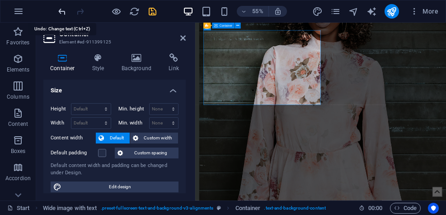
click at [64, 10] on icon "undo" at bounding box center [62, 11] width 10 height 10
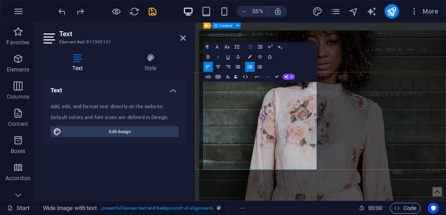
scroll to position [4135, 0]
click at [184, 37] on icon at bounding box center [182, 37] width 5 height 7
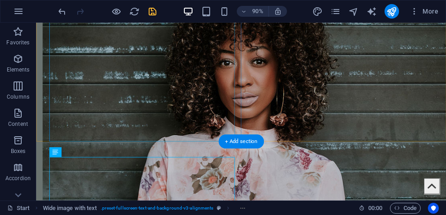
scroll to position [4153, 0]
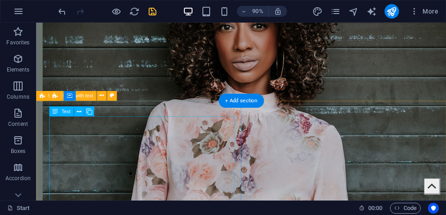
scroll to position [4172, 0]
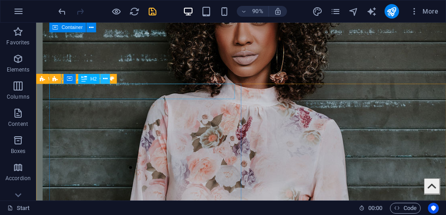
click at [104, 79] on icon at bounding box center [105, 79] width 5 height 9
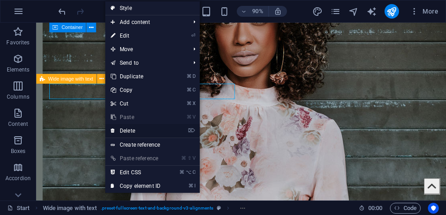
drag, startPoint x: 132, startPoint y: 130, endPoint x: 107, endPoint y: 119, distance: 27.9
click at [132, 130] on link "⌦ Delete" at bounding box center [135, 131] width 61 height 14
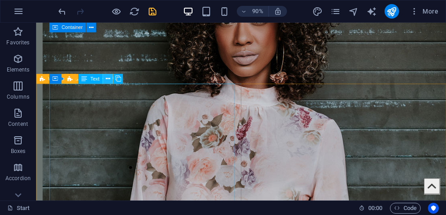
click at [107, 80] on icon at bounding box center [107, 79] width 5 height 9
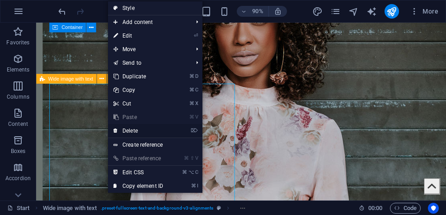
click at [137, 131] on link "⌦ Delete" at bounding box center [138, 131] width 61 height 14
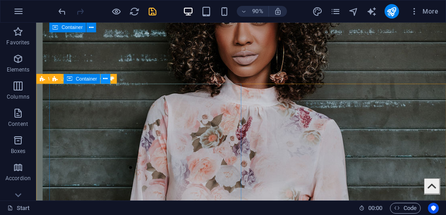
click at [103, 78] on button at bounding box center [105, 79] width 10 height 10
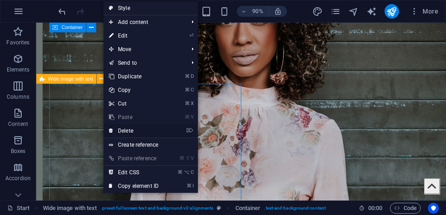
click at [133, 131] on link "⌦ Delete" at bounding box center [133, 131] width 61 height 14
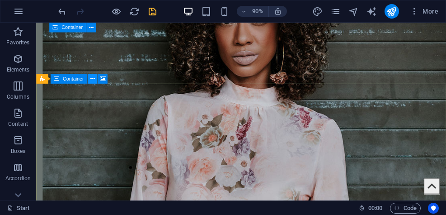
click at [92, 78] on icon at bounding box center [92, 79] width 5 height 9
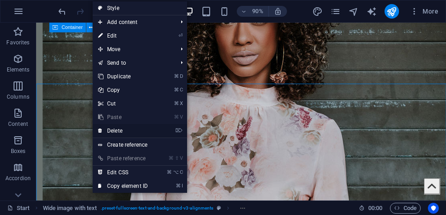
click at [126, 130] on link "⌦ Delete" at bounding box center [123, 131] width 61 height 14
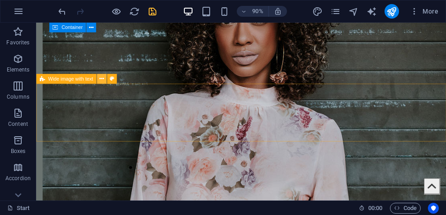
click at [103, 79] on icon at bounding box center [101, 79] width 5 height 9
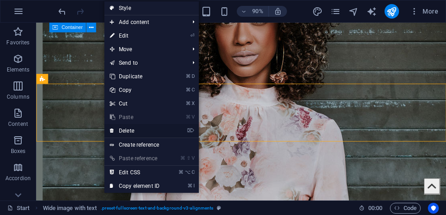
click at [133, 131] on link "⌦ Delete" at bounding box center [134, 131] width 61 height 14
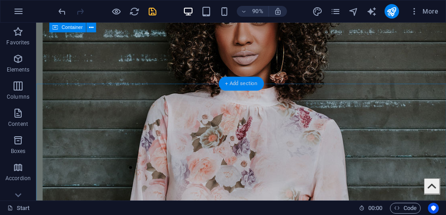
click at [241, 82] on div "+ Add section" at bounding box center [241, 84] width 45 height 14
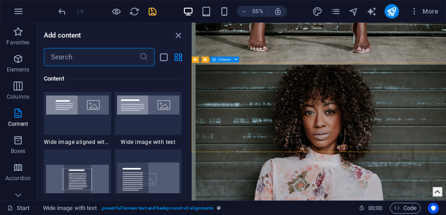
scroll to position [1792, 0]
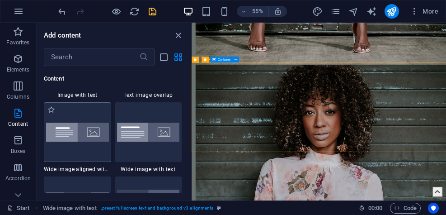
click at [73, 134] on img at bounding box center [77, 131] width 63 height 19
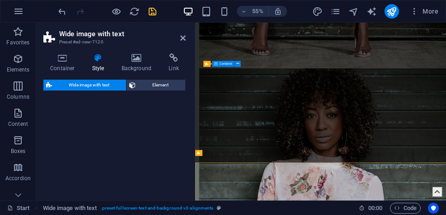
scroll to position [3984, 0]
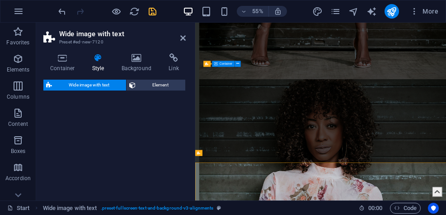
select select "%"
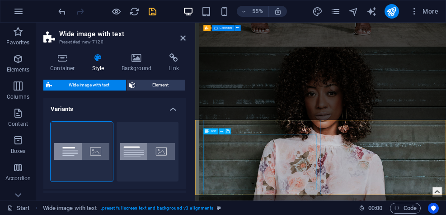
scroll to position [4049, 0]
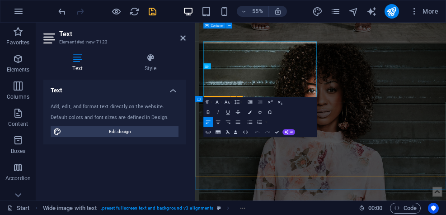
scroll to position [4218, 0]
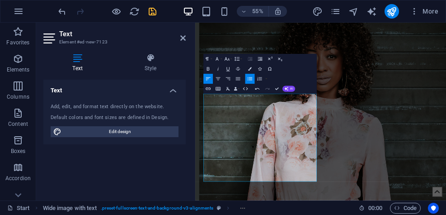
scroll to position [4117, 0]
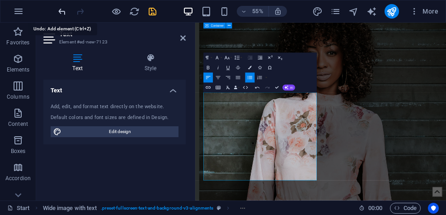
click at [62, 11] on icon "undo" at bounding box center [62, 11] width 10 height 10
click at [63, 12] on icon "undo" at bounding box center [62, 11] width 10 height 10
click at [62, 9] on icon "undo" at bounding box center [62, 11] width 10 height 10
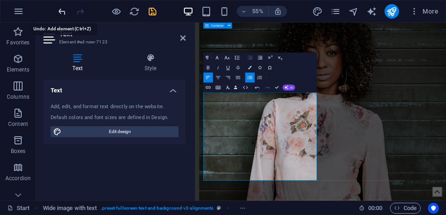
click at [61, 11] on icon "undo" at bounding box center [62, 11] width 10 height 10
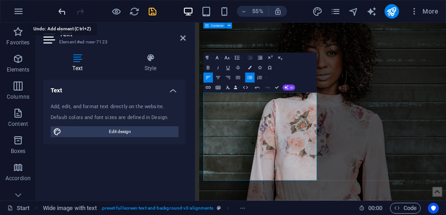
click at [62, 12] on icon "undo" at bounding box center [62, 11] width 10 height 10
click at [62, 8] on icon "undo" at bounding box center [62, 11] width 10 height 10
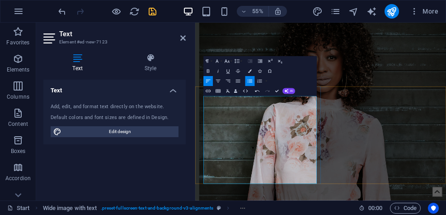
scroll to position [4111, 0]
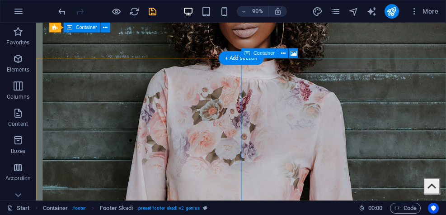
scroll to position [4205, 0]
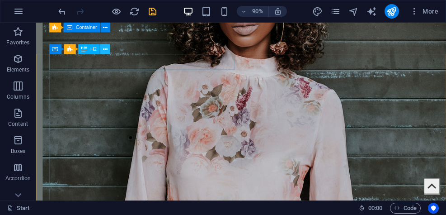
click at [103, 49] on icon at bounding box center [105, 49] width 5 height 9
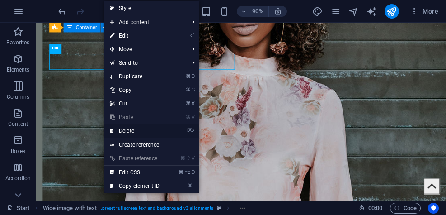
click at [127, 129] on link "⌦ Delete" at bounding box center [134, 131] width 61 height 14
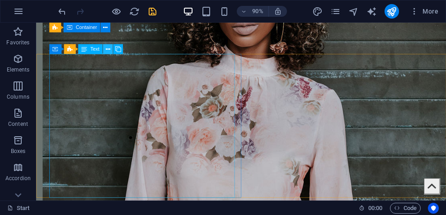
click at [106, 47] on icon at bounding box center [107, 49] width 5 height 9
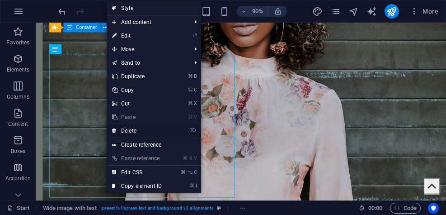
click at [132, 130] on link "⌦ Delete" at bounding box center [137, 131] width 61 height 14
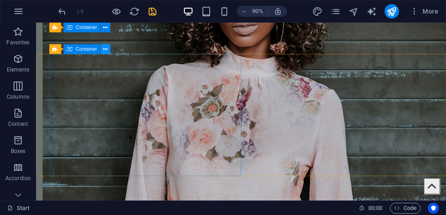
click at [107, 48] on icon at bounding box center [105, 49] width 5 height 9
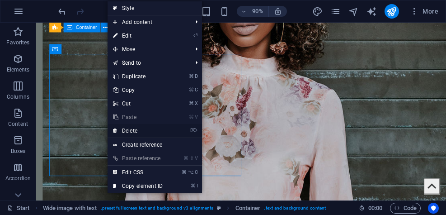
click at [140, 130] on link "⌦ Delete" at bounding box center [137, 131] width 61 height 14
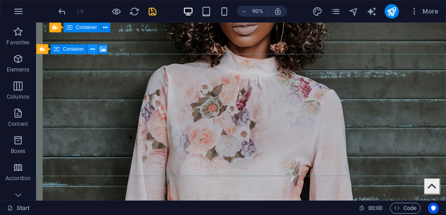
click at [92, 49] on icon at bounding box center [92, 49] width 5 height 9
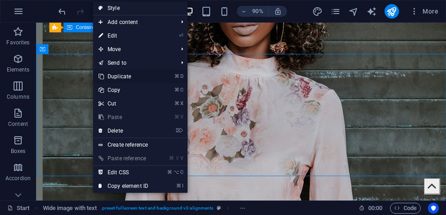
click at [122, 75] on link "⌘ D Duplicate" at bounding box center [123, 77] width 61 height 14
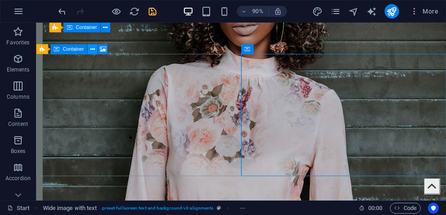
click at [93, 50] on icon at bounding box center [92, 49] width 5 height 9
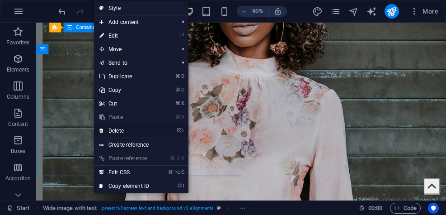
click at [121, 130] on link "⌦ Delete" at bounding box center [124, 131] width 61 height 14
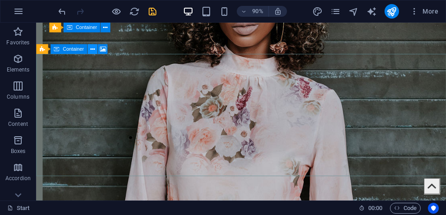
click at [93, 47] on icon at bounding box center [92, 49] width 5 height 9
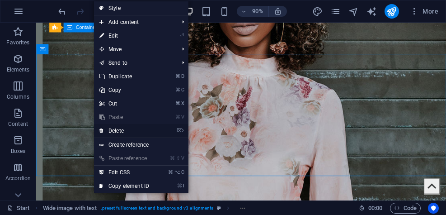
click at [125, 128] on link "⌦ Delete" at bounding box center [124, 131] width 61 height 14
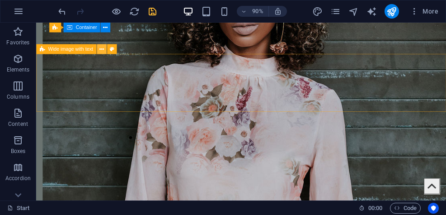
click at [99, 48] on icon at bounding box center [101, 49] width 5 height 9
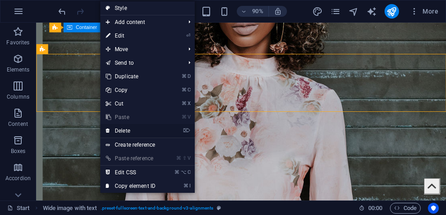
click at [120, 132] on link "⌦ Delete" at bounding box center [130, 131] width 61 height 14
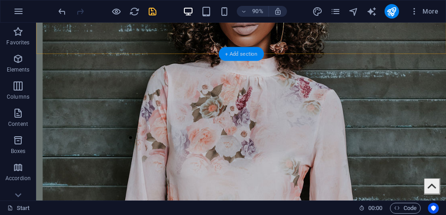
click at [240, 53] on div "+ Add section" at bounding box center [241, 54] width 45 height 14
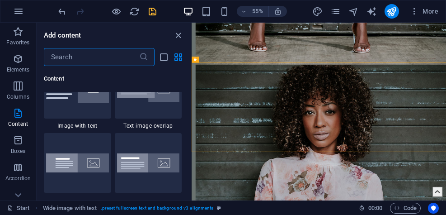
scroll to position [1770, 0]
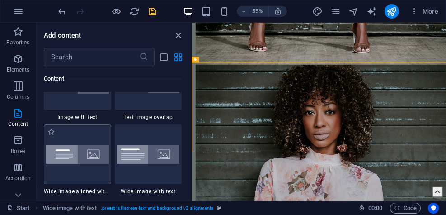
click at [84, 159] on img at bounding box center [77, 154] width 63 height 19
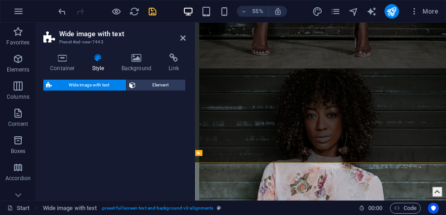
scroll to position [3984, 0]
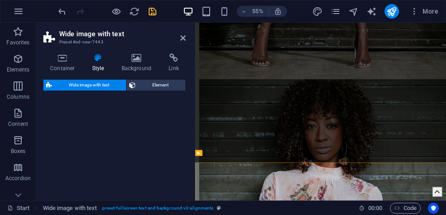
select select "%"
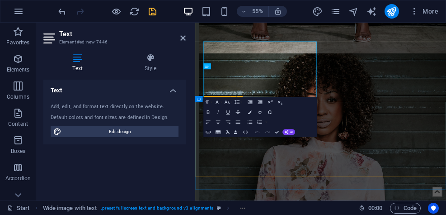
scroll to position [4218, 0]
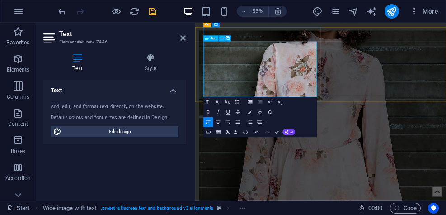
scroll to position [4211, 0]
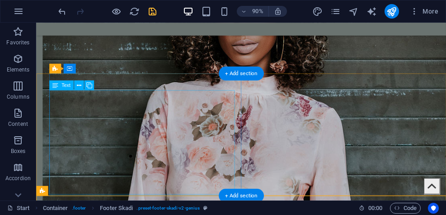
scroll to position [4184, 0]
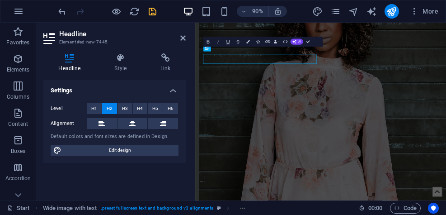
scroll to position [4184, 0]
click at [267, 42] on icon "button" at bounding box center [267, 42] width 5 height 3
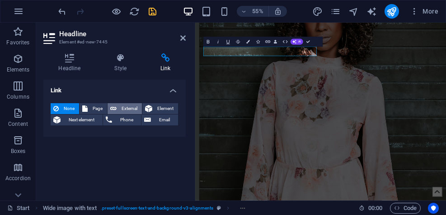
click at [127, 105] on span "External" at bounding box center [129, 108] width 20 height 11
select select "blank"
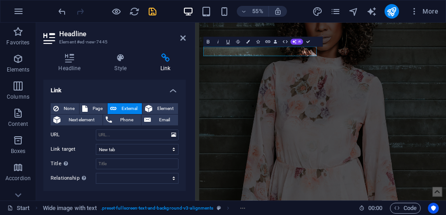
click at [186, 38] on aside "Headline Element #ed-new-7445 Headline Style Link Settings Level H1 H2 H3 H4 H5…" at bounding box center [115, 111] width 159 height 177
click at [182, 38] on icon at bounding box center [182, 37] width 5 height 7
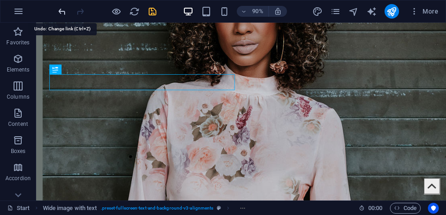
click at [63, 14] on icon "undo" at bounding box center [62, 11] width 10 height 10
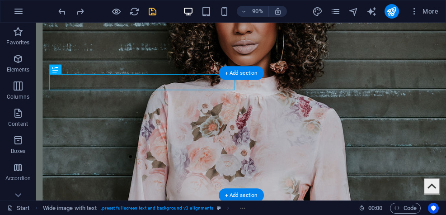
select select "px"
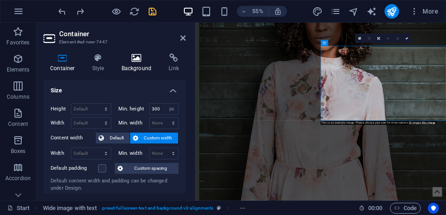
click at [141, 63] on h4 "Background" at bounding box center [138, 62] width 47 height 19
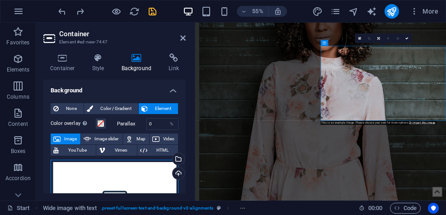
click at [104, 182] on div "Drag files here, click to choose files or select files from Files or our free s…" at bounding box center [115, 198] width 128 height 79
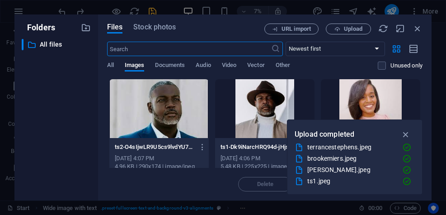
click at [382, 95] on div at bounding box center [370, 108] width 99 height 59
click at [405, 132] on icon "button" at bounding box center [406, 134] width 10 height 10
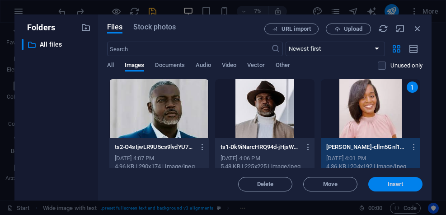
click at [405, 186] on span "Insert" at bounding box center [395, 183] width 47 height 5
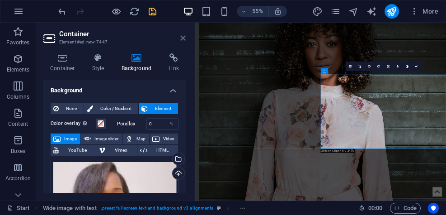
click at [182, 39] on icon at bounding box center [182, 37] width 5 height 7
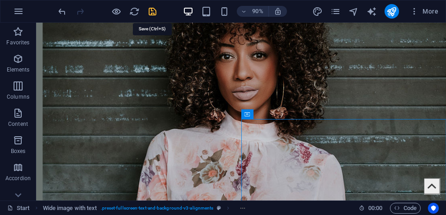
click at [156, 11] on icon "save" at bounding box center [152, 11] width 10 height 10
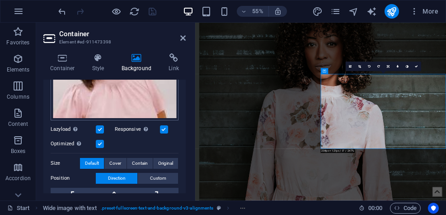
scroll to position [260, 0]
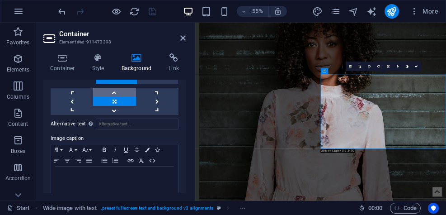
click at [116, 89] on link at bounding box center [114, 92] width 42 height 9
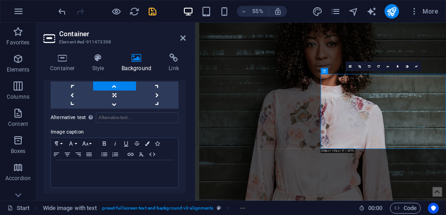
click at [139, 61] on icon at bounding box center [137, 57] width 44 height 9
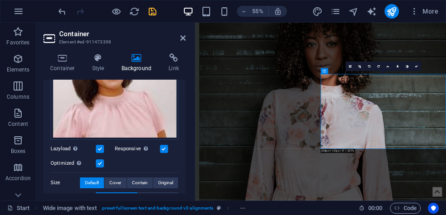
scroll to position [137, 0]
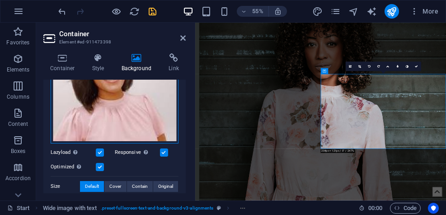
click at [122, 109] on div "Drag files here, click to choose files or select files from Files or our free s…" at bounding box center [115, 83] width 128 height 121
click at [122, 109] on body "[DOMAIN_NAME] Start Favorites Elements Columns Content Boxes Accordion Tables F…" at bounding box center [223, 107] width 446 height 215
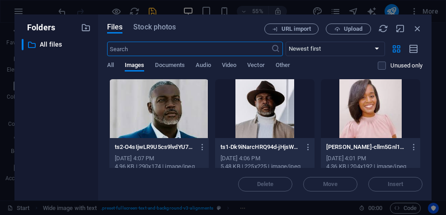
scroll to position [3602, 0]
click at [357, 25] on button "Upload" at bounding box center [348, 28] width 45 height 11
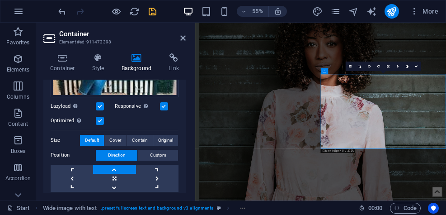
scroll to position [183, 0]
click at [113, 165] on link at bounding box center [114, 168] width 42 height 9
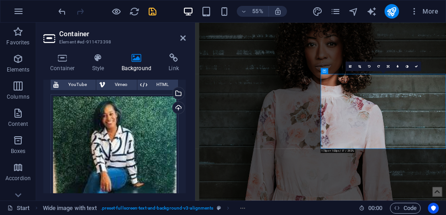
scroll to position [66, 0]
click at [182, 37] on icon at bounding box center [182, 37] width 5 height 7
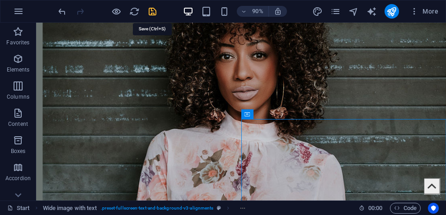
click at [154, 10] on icon "save" at bounding box center [152, 11] width 10 height 10
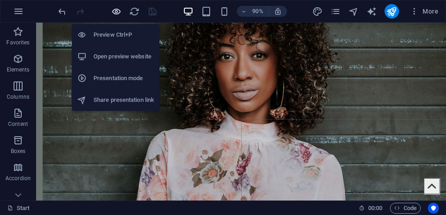
click at [116, 11] on icon "button" at bounding box center [116, 11] width 10 height 10
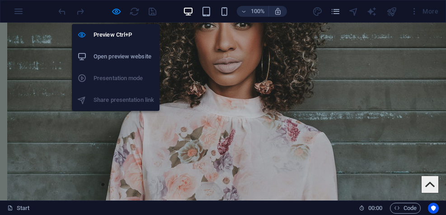
click at [115, 59] on h6 "Open preview website" at bounding box center [123, 56] width 61 height 11
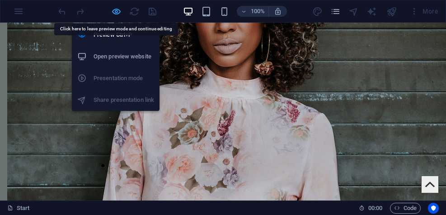
click at [115, 11] on icon "button" at bounding box center [116, 11] width 10 height 10
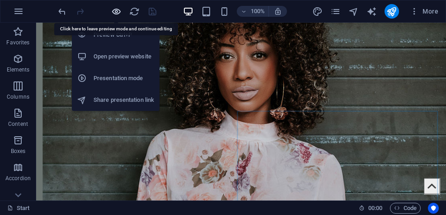
scroll to position [4139, 0]
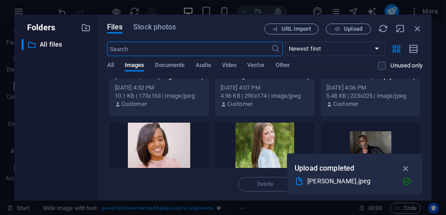
scroll to position [77, 0]
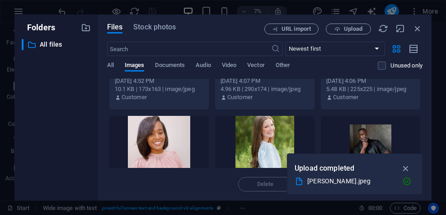
click at [161, 139] on div at bounding box center [158, 145] width 99 height 59
click at [405, 168] on icon "button" at bounding box center [406, 168] width 10 height 10
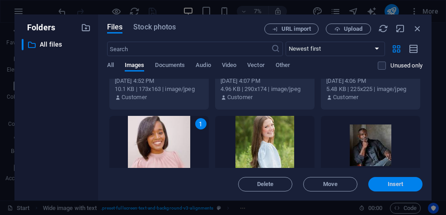
click at [405, 184] on span "Insert" at bounding box center [395, 183] width 47 height 5
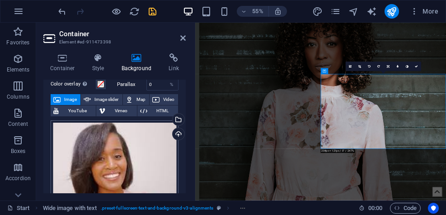
scroll to position [42, 0]
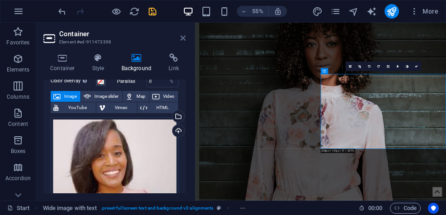
click at [183, 37] on icon at bounding box center [182, 37] width 5 height 7
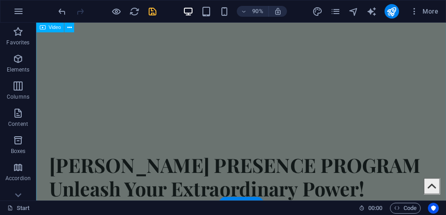
scroll to position [0, 0]
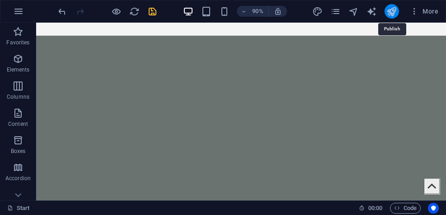
click at [392, 14] on icon "publish" at bounding box center [391, 11] width 10 height 10
